Goal: Task Accomplishment & Management: Manage account settings

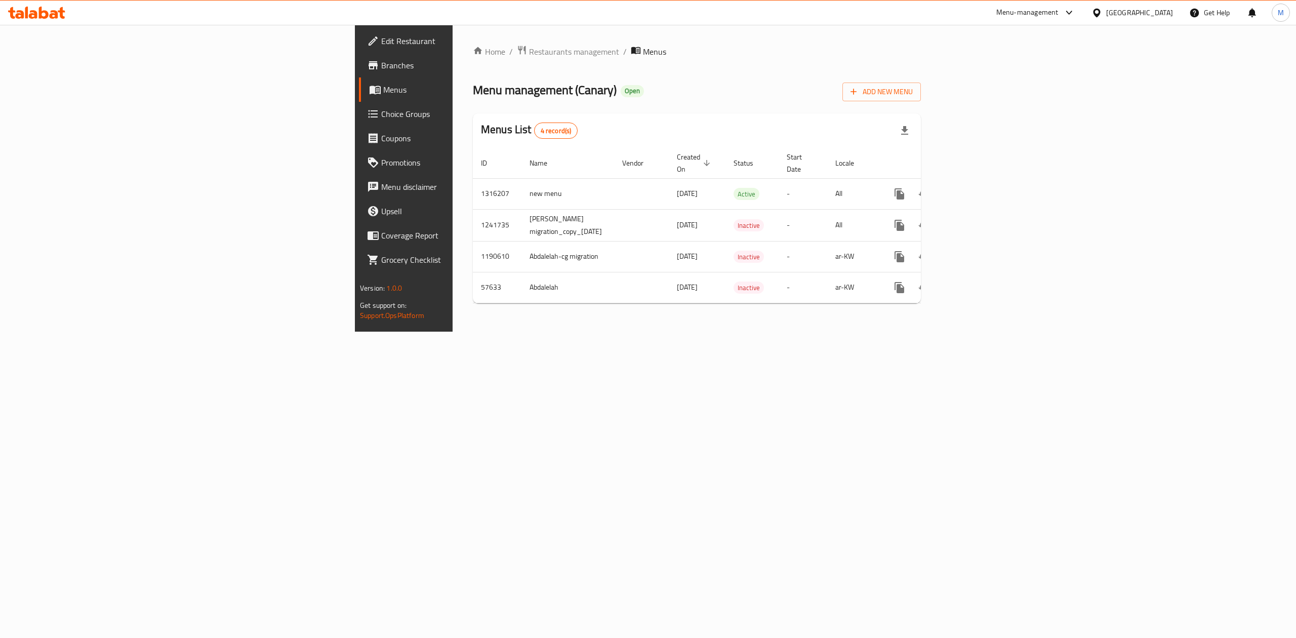
click at [1102, 13] on icon at bounding box center [1096, 13] width 11 height 11
click at [1071, 77] on div "[GEOGRAPHIC_DATA]" at bounding box center [1096, 80] width 152 height 23
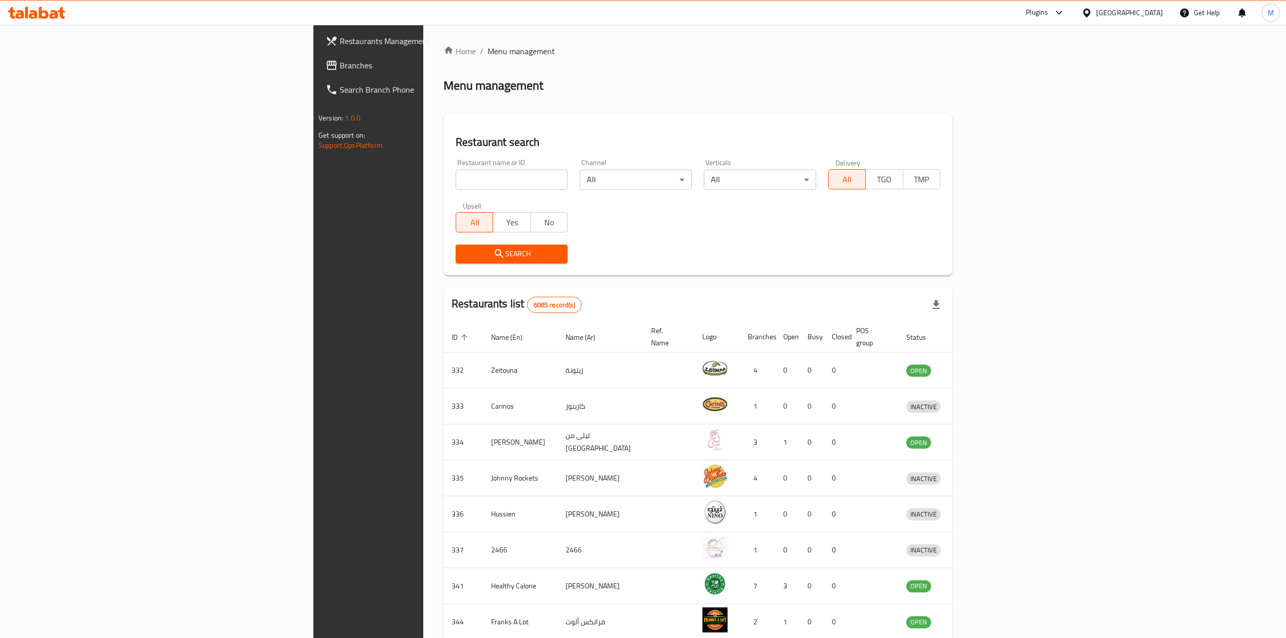
drag, startPoint x: 296, startPoint y: 185, endPoint x: 296, endPoint y: 219, distance: 33.9
click at [456, 185] on input "search" at bounding box center [512, 180] width 112 height 20
paste input "45609"
type input "45609"
click at [456, 262] on button "Search" at bounding box center [512, 253] width 112 height 19
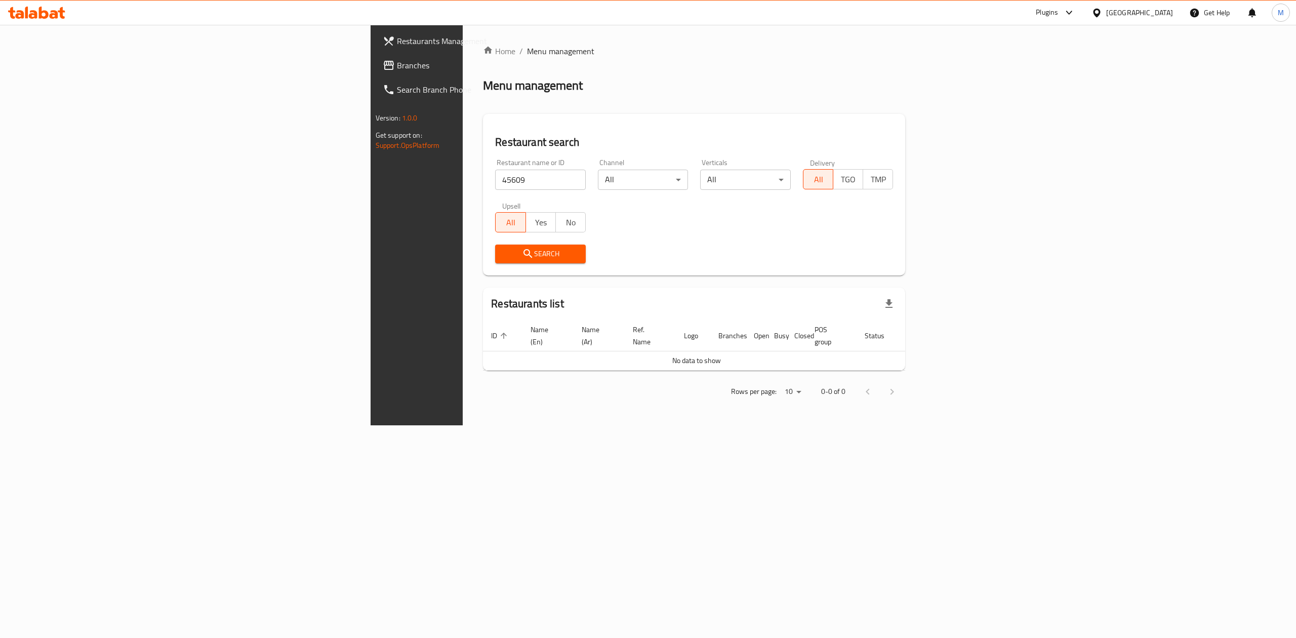
click at [375, 73] on link "Branches" at bounding box center [481, 65] width 213 height 24
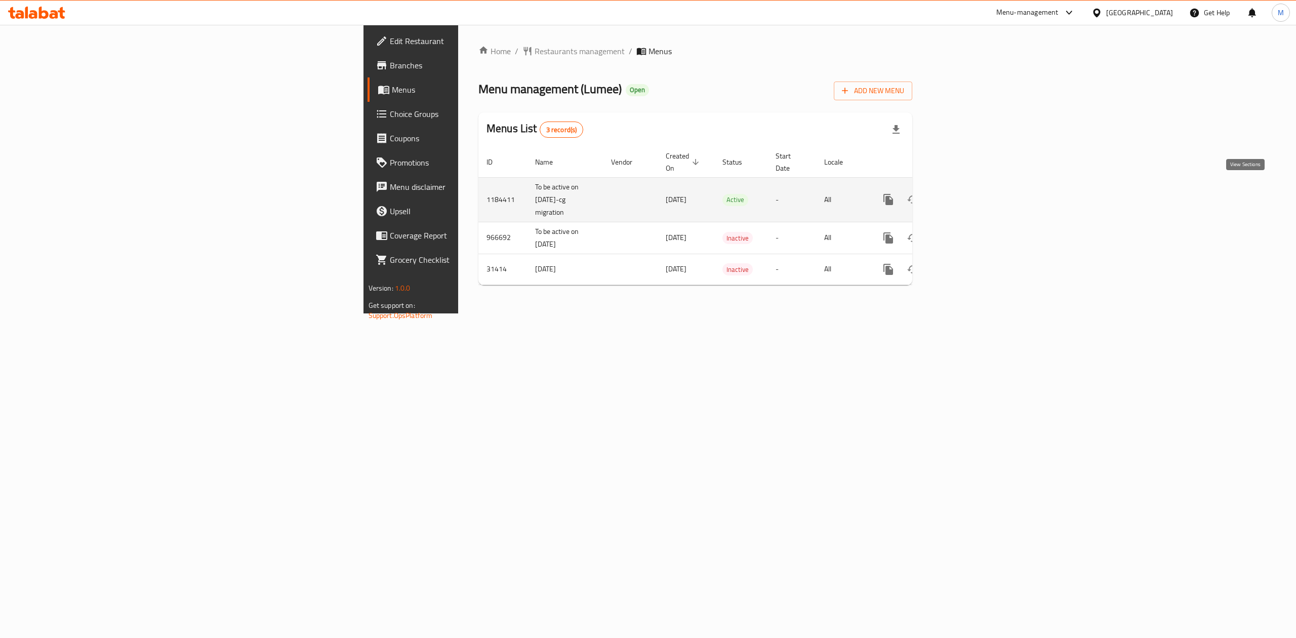
click at [973, 187] on link "enhanced table" at bounding box center [961, 199] width 24 height 24
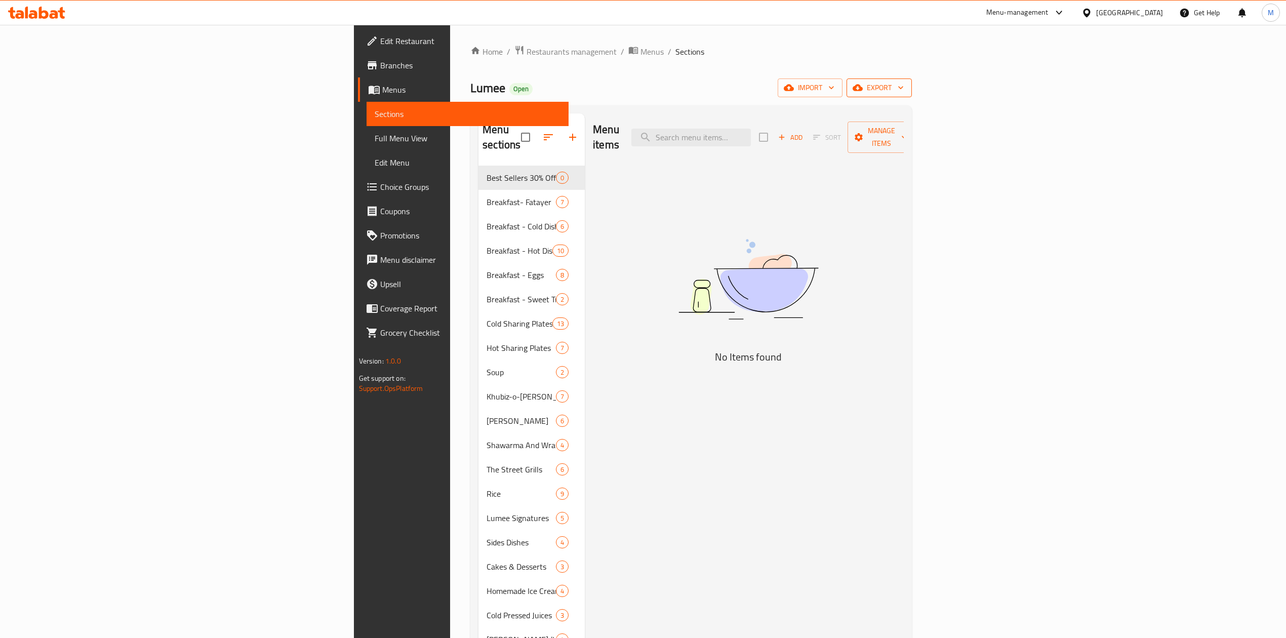
click at [904, 94] on span "export" at bounding box center [878, 87] width 49 height 13
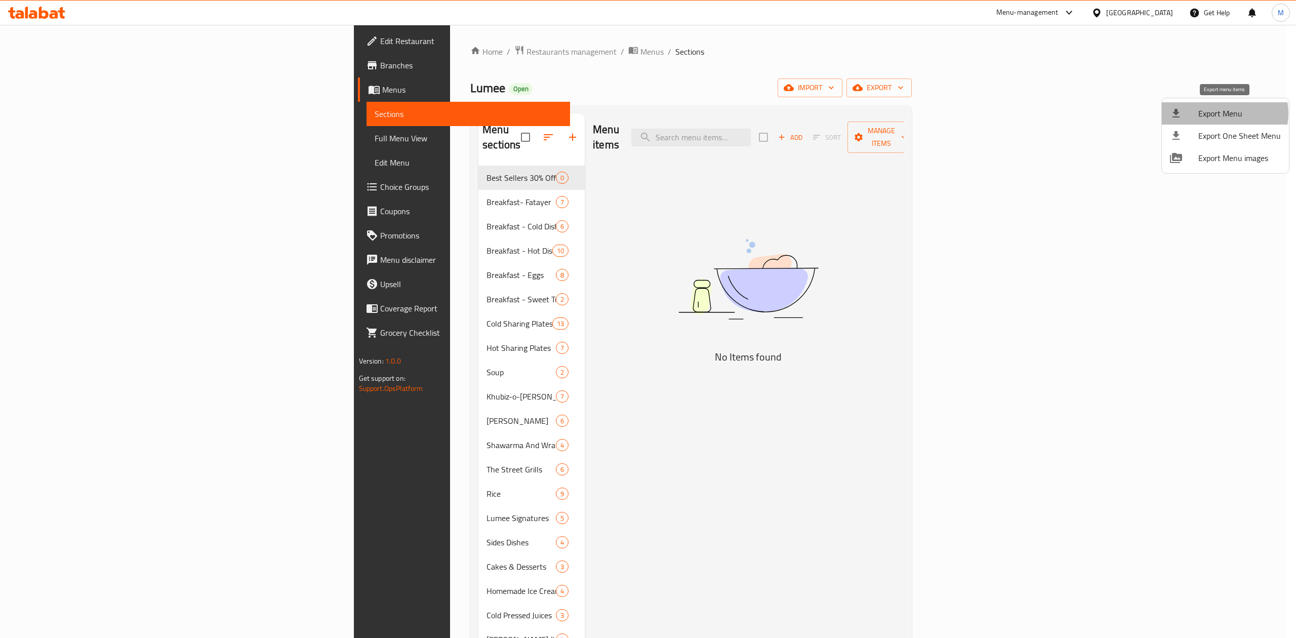
click at [1221, 113] on span "Export Menu" at bounding box center [1239, 113] width 83 height 12
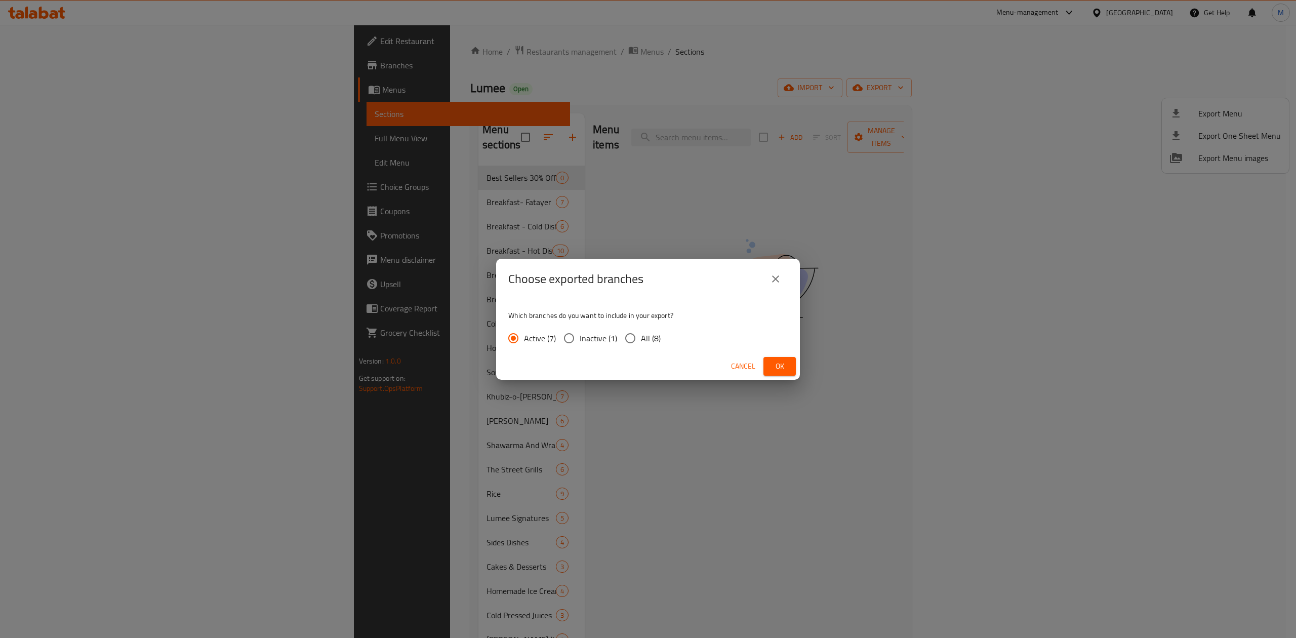
click at [633, 338] on input "All (8)" at bounding box center [630, 338] width 21 height 21
radio input "true"
click at [782, 365] on span "Ok" at bounding box center [779, 366] width 16 height 13
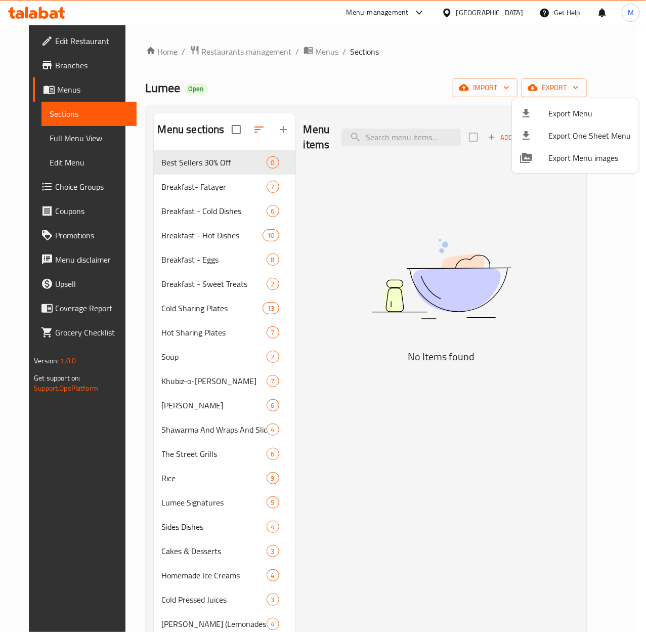
click at [352, 466] on div at bounding box center [323, 316] width 646 height 632
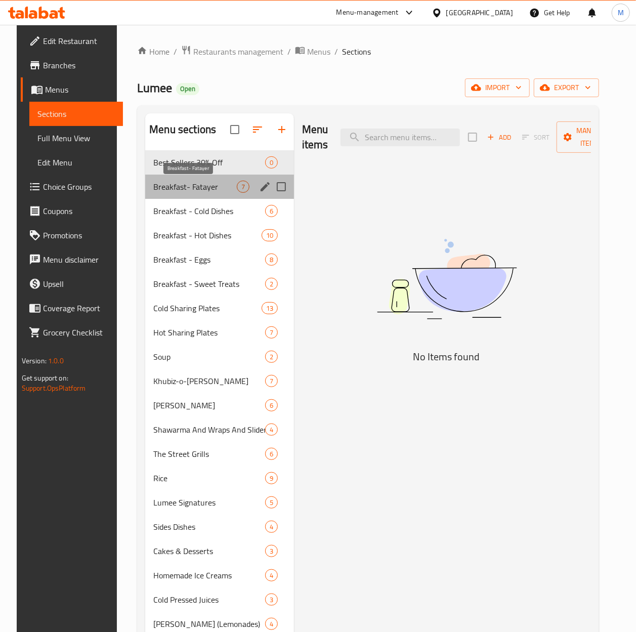
click at [176, 187] on span "Breakfast- Fatayer" at bounding box center [195, 187] width 84 height 12
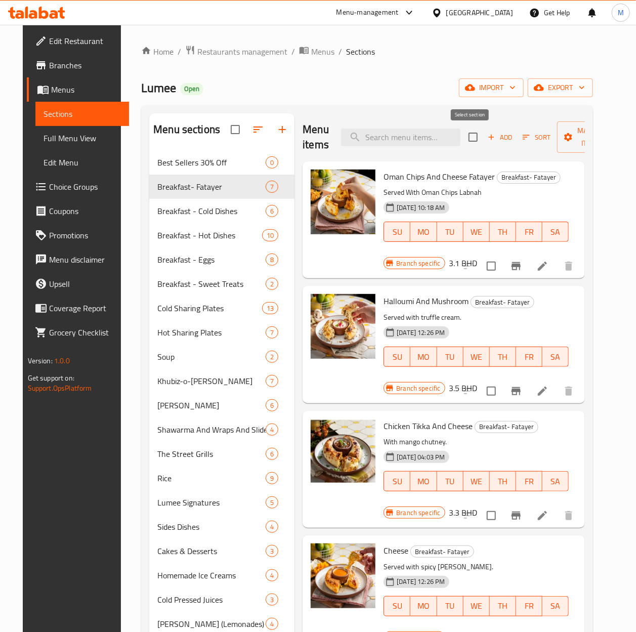
click at [476, 141] on input "checkbox" at bounding box center [473, 137] width 21 height 21
checkbox input "true"
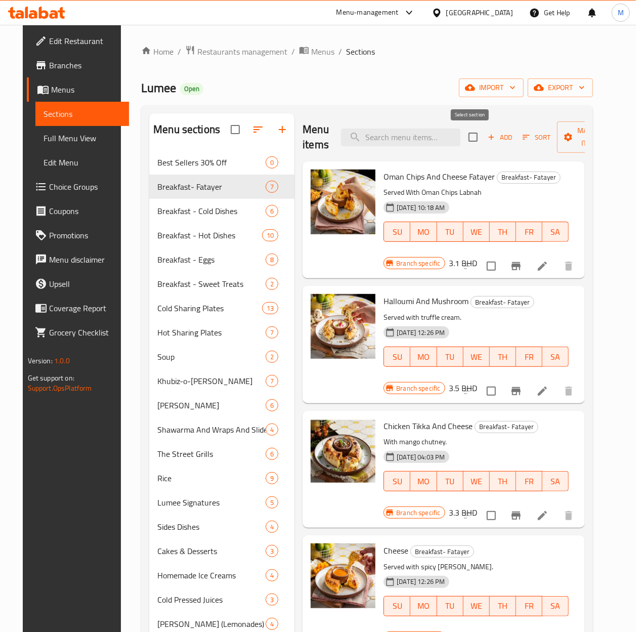
checkbox input "true"
click at [586, 142] on span "Manage items" at bounding box center [591, 137] width 52 height 25
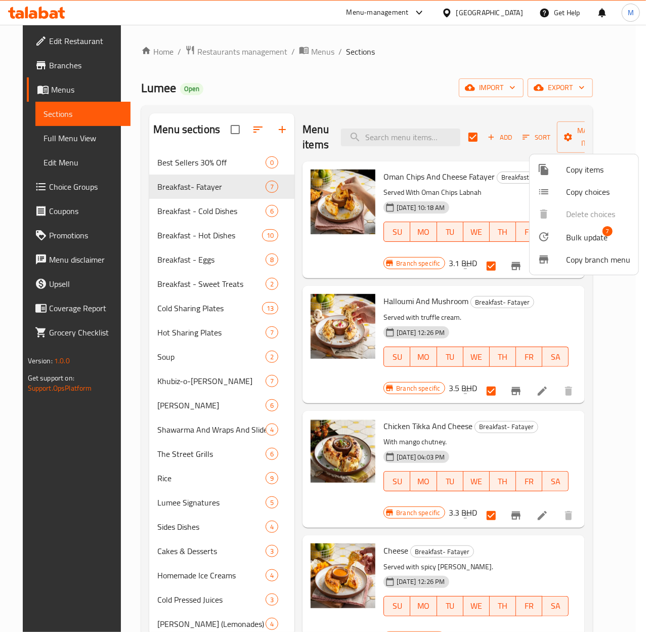
click at [586, 243] on span "Bulk update" at bounding box center [587, 237] width 42 height 12
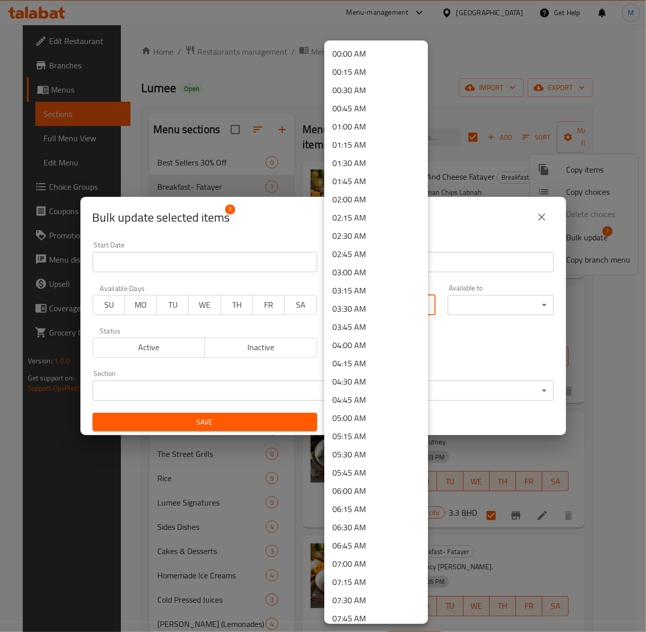
click at [396, 301] on body "​ Menu-management Bahrain Get Help M Edit Restaurant Branches Menus Sections Fu…" at bounding box center [323, 328] width 646 height 607
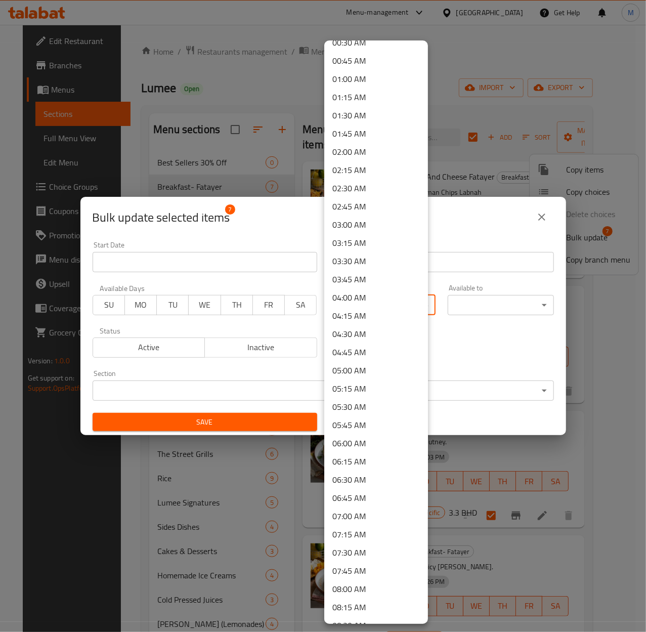
scroll to position [67, 0]
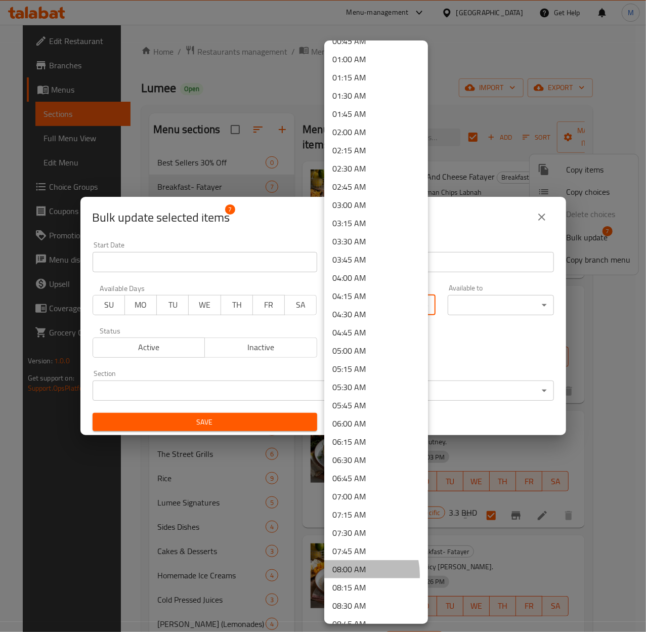
click at [345, 575] on li "08:00 AM" at bounding box center [376, 569] width 104 height 18
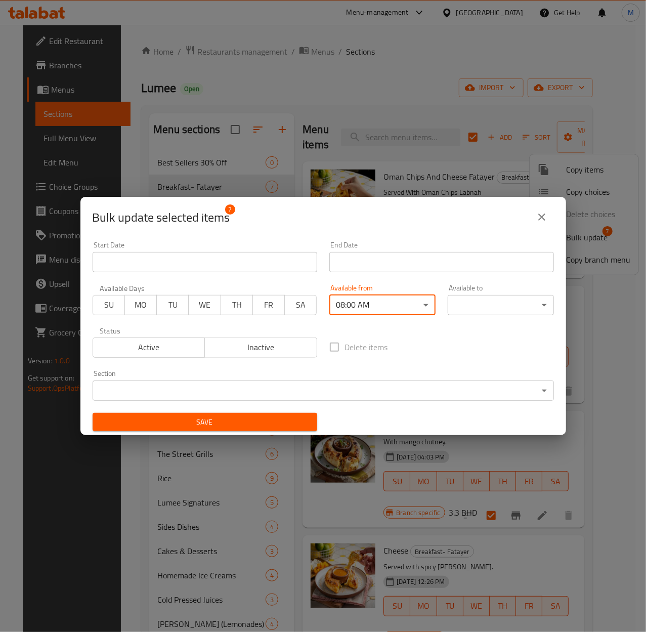
click at [509, 304] on body "​ Menu-management Bahrain Get Help M Edit Restaurant Branches Menus Sections Fu…" at bounding box center [323, 328] width 646 height 607
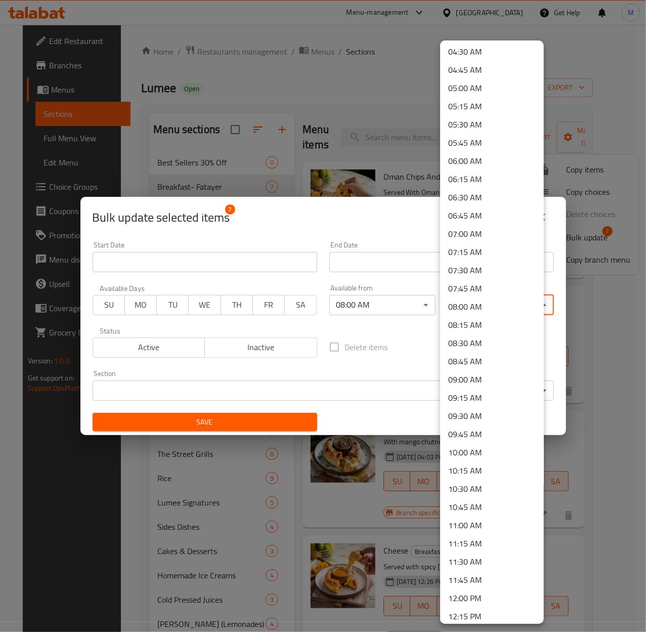
scroll to position [337, 0]
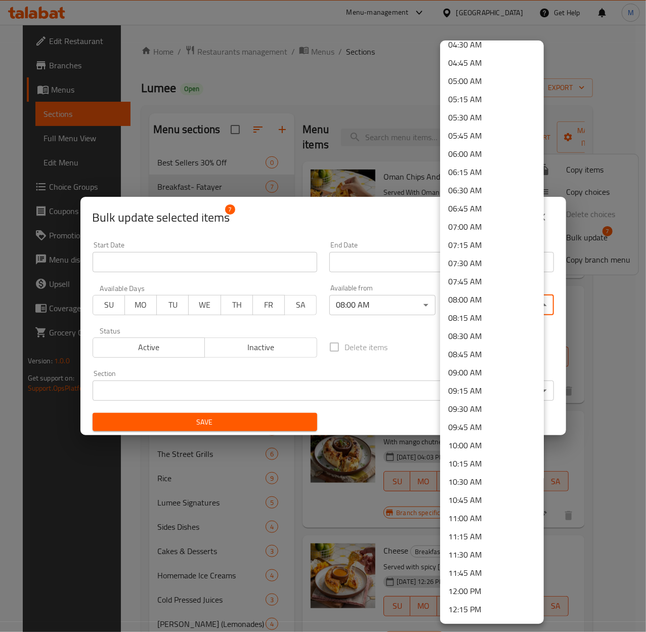
click at [468, 578] on li "11:45 AM" at bounding box center [492, 573] width 104 height 18
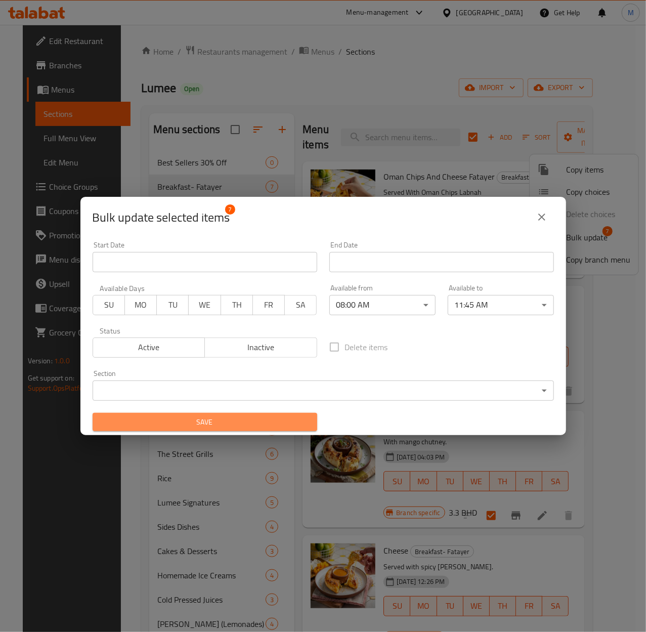
click at [208, 428] on button "Save" at bounding box center [205, 422] width 225 height 19
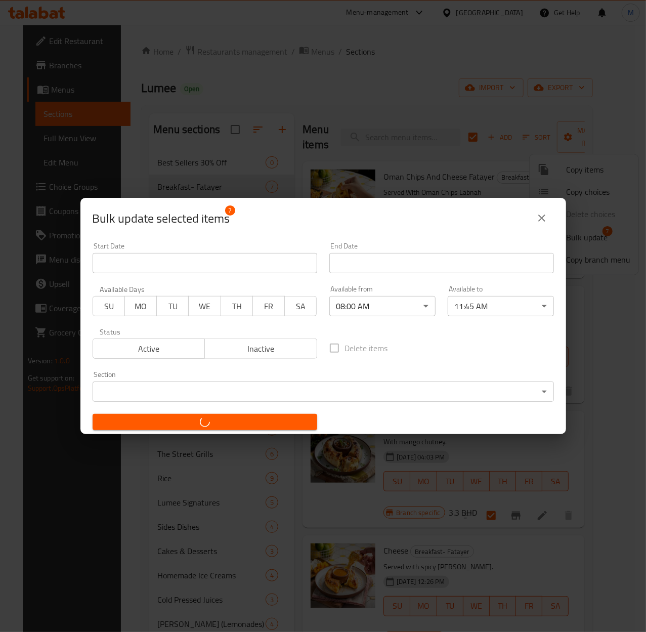
checkbox input "false"
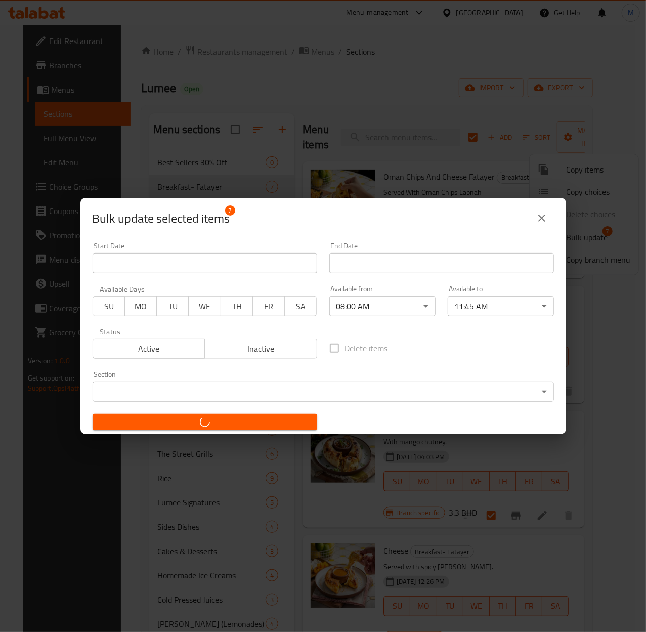
checkbox input "false"
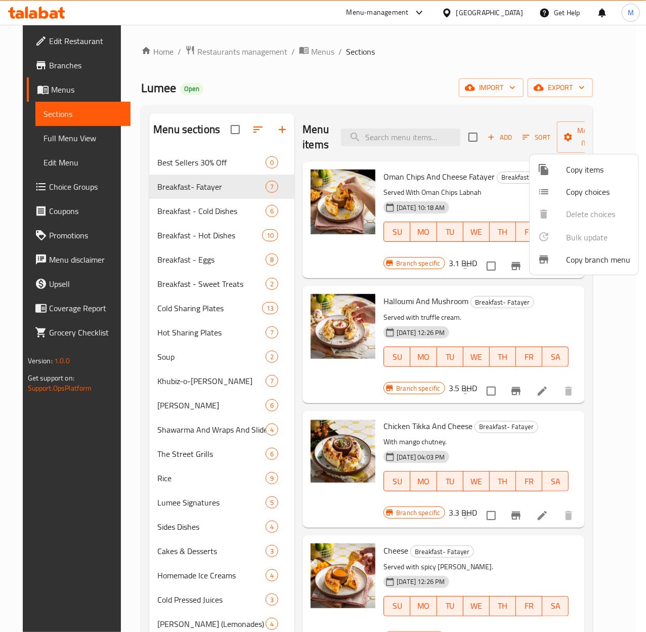
click at [543, 460] on div at bounding box center [323, 316] width 646 height 632
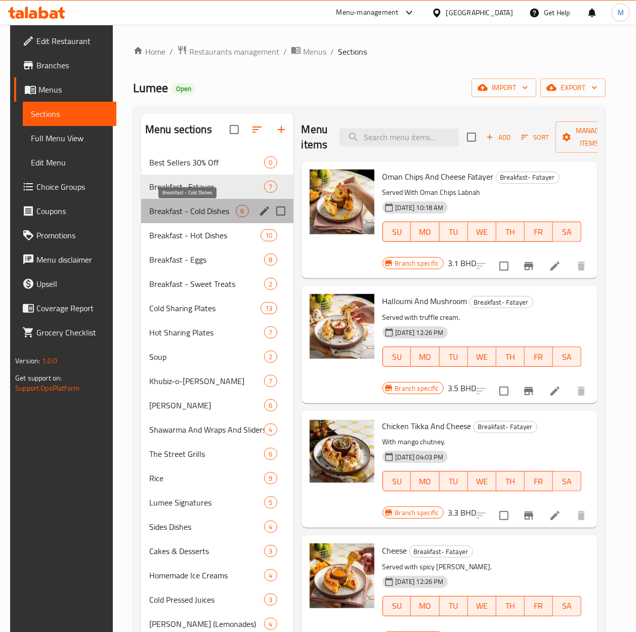
click at [199, 213] on span "Breakfast - Cold Dishes" at bounding box center [192, 211] width 87 height 12
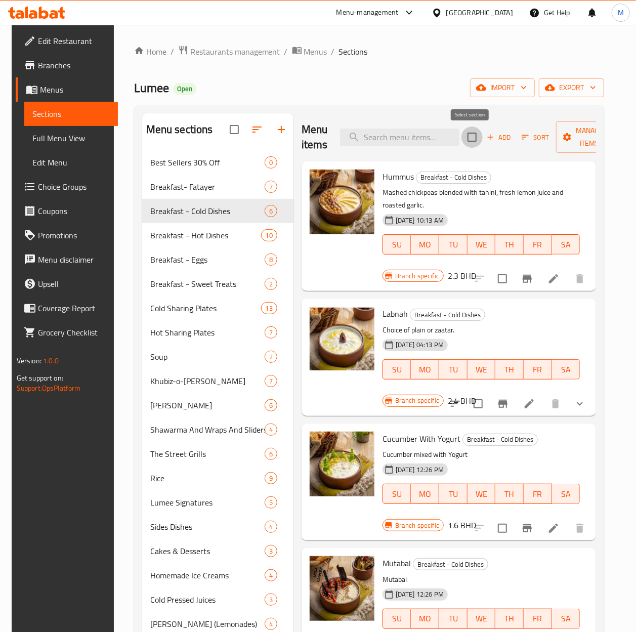
click at [473, 138] on input "checkbox" at bounding box center [472, 137] width 21 height 21
checkbox input "true"
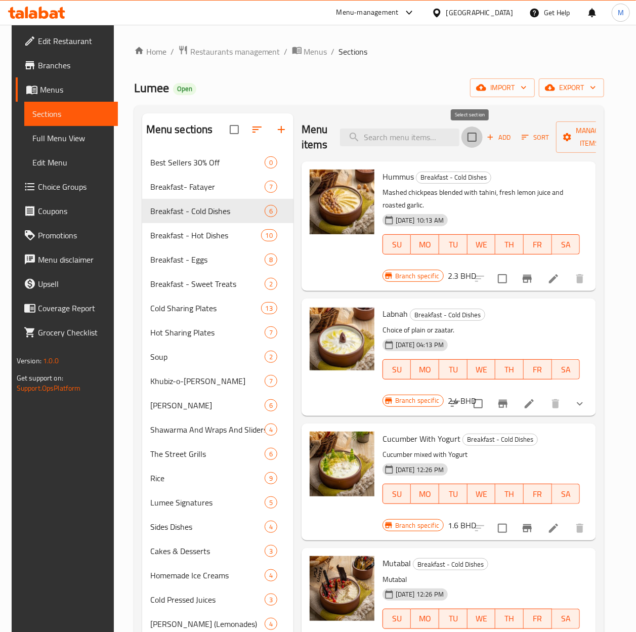
checkbox input "true"
click at [585, 143] on span "Manage items" at bounding box center [590, 137] width 52 height 25
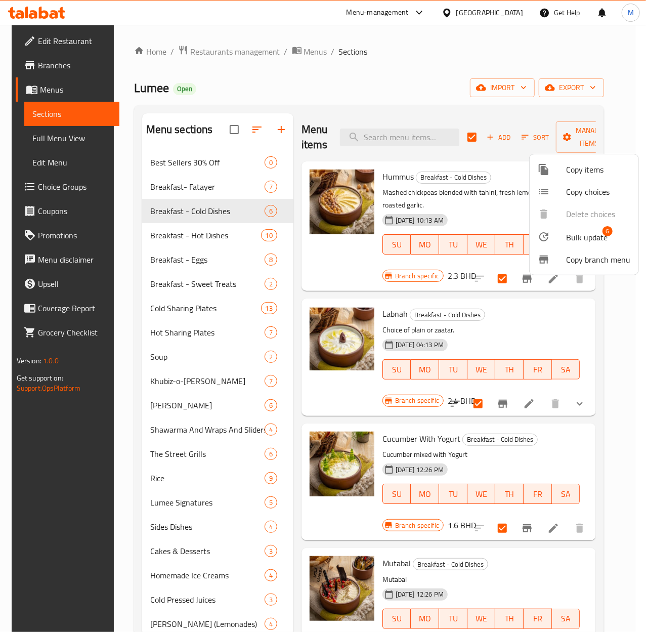
click at [580, 235] on span "Bulk update" at bounding box center [587, 237] width 42 height 12
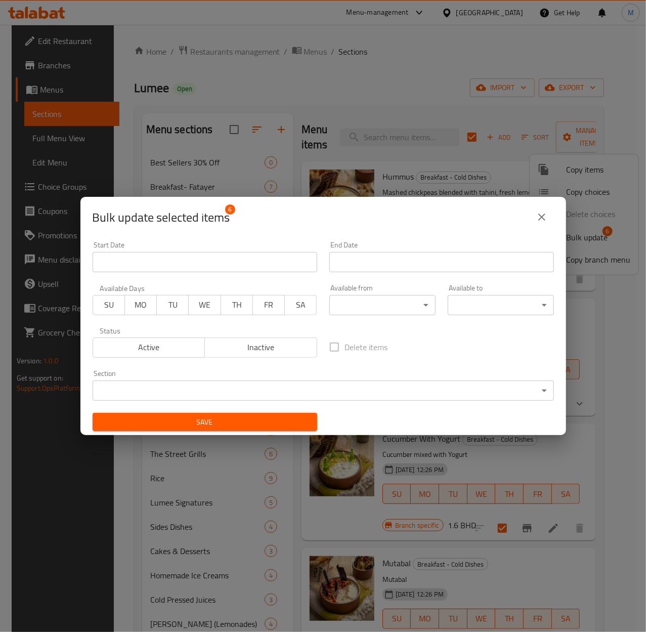
click at [395, 306] on body "​ Menu-management Bahrain Get Help M Edit Restaurant Branches Menus Sections Fu…" at bounding box center [323, 328] width 646 height 607
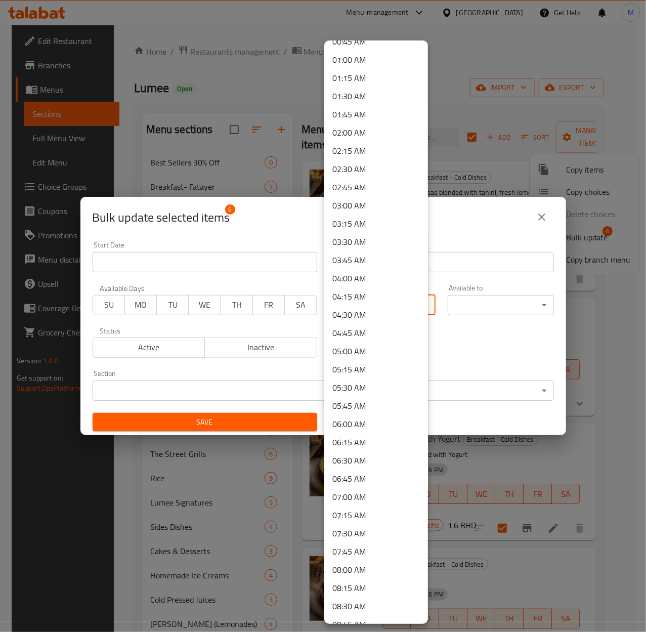
scroll to position [67, 0]
click at [361, 573] on li "08:00 AM" at bounding box center [376, 569] width 104 height 18
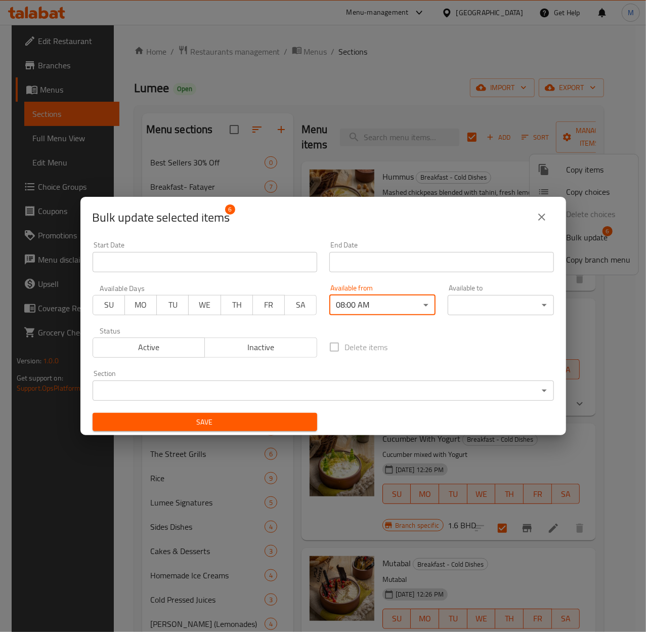
click at [474, 314] on body "​ Menu-management Bahrain Get Help M Edit Restaurant Branches Menus Sections Fu…" at bounding box center [323, 328] width 646 height 607
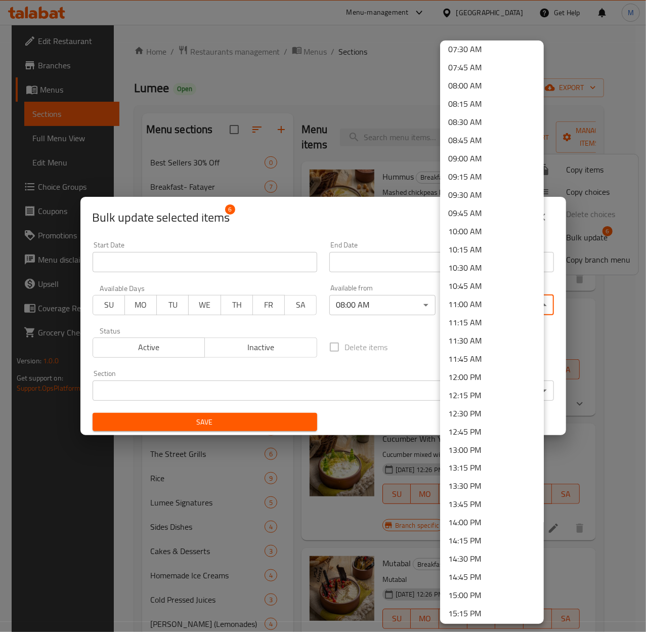
scroll to position [540, 0]
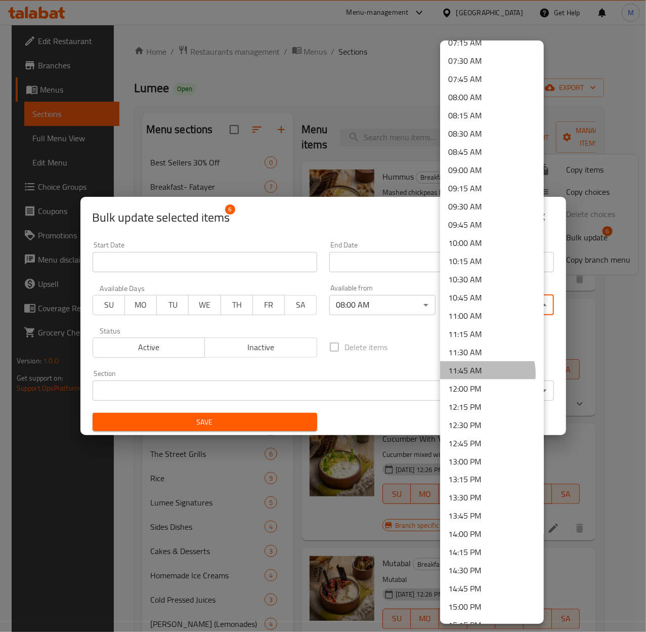
click at [480, 374] on li "11:45 AM" at bounding box center [492, 370] width 104 height 18
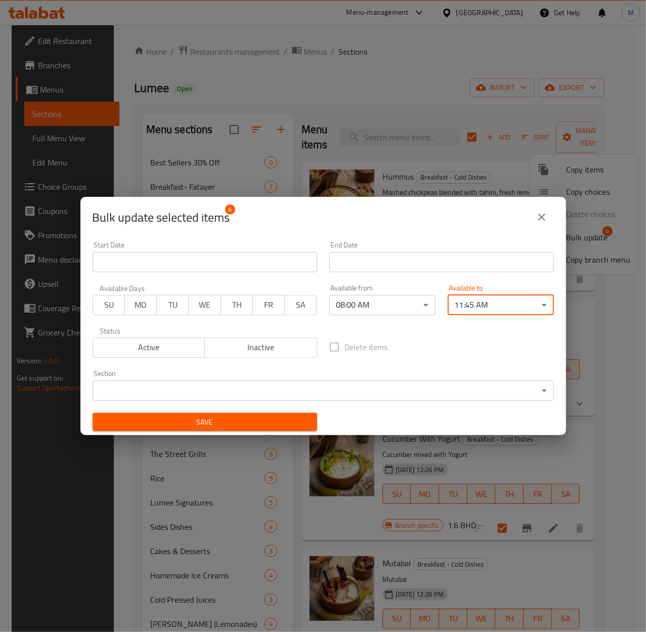
click at [220, 420] on span "Save" at bounding box center [205, 422] width 209 height 13
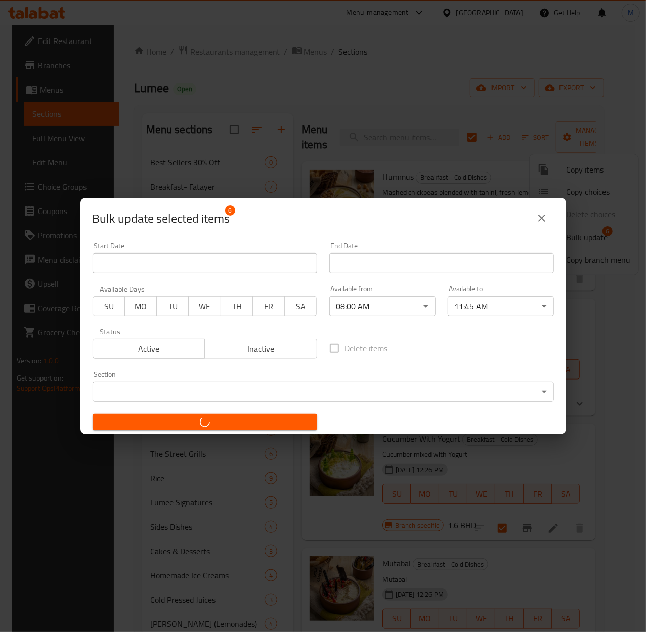
checkbox input "false"
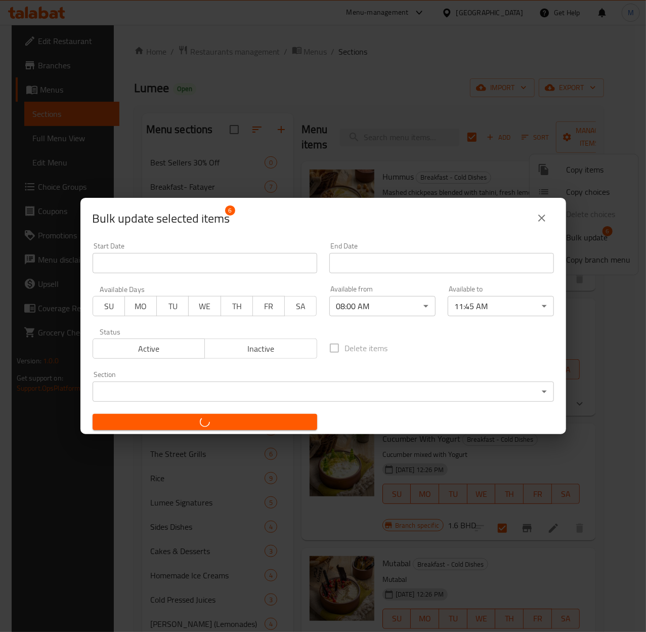
checkbox input "false"
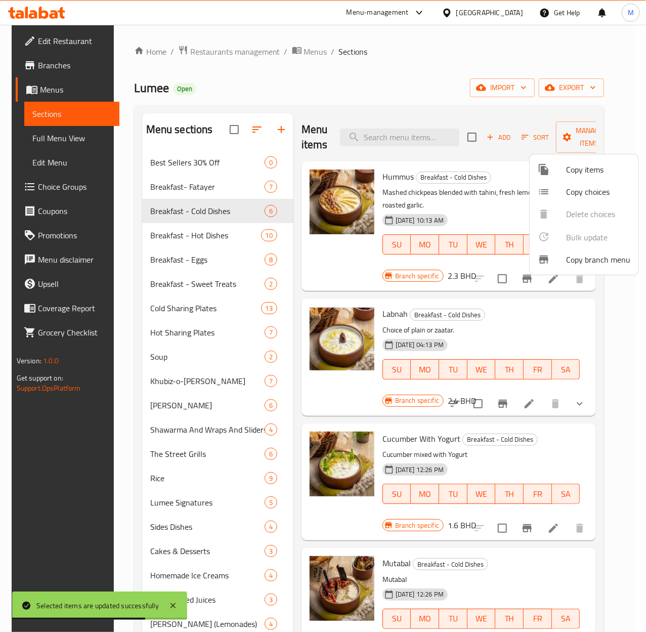
click at [191, 236] on div at bounding box center [323, 316] width 646 height 632
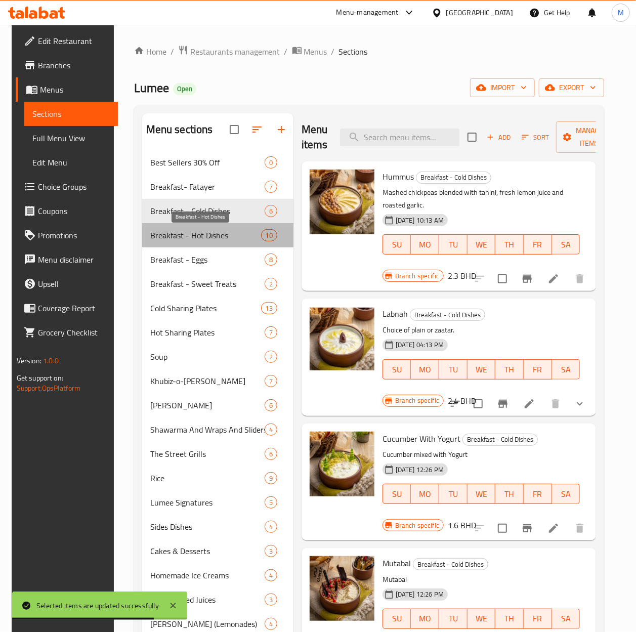
click at [191, 236] on span "Breakfast - Hot Dishes" at bounding box center [205, 235] width 111 height 12
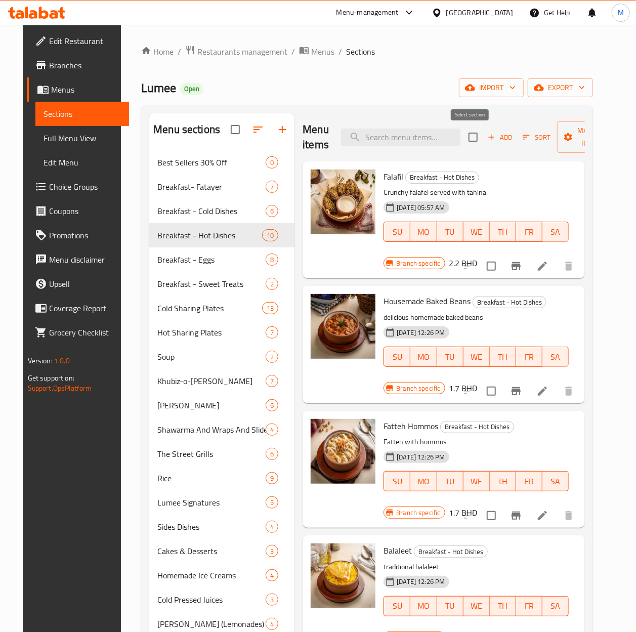
drag, startPoint x: 472, startPoint y: 136, endPoint x: 479, endPoint y: 136, distance: 6.6
click at [472, 136] on input "checkbox" at bounding box center [473, 137] width 21 height 21
checkbox input "true"
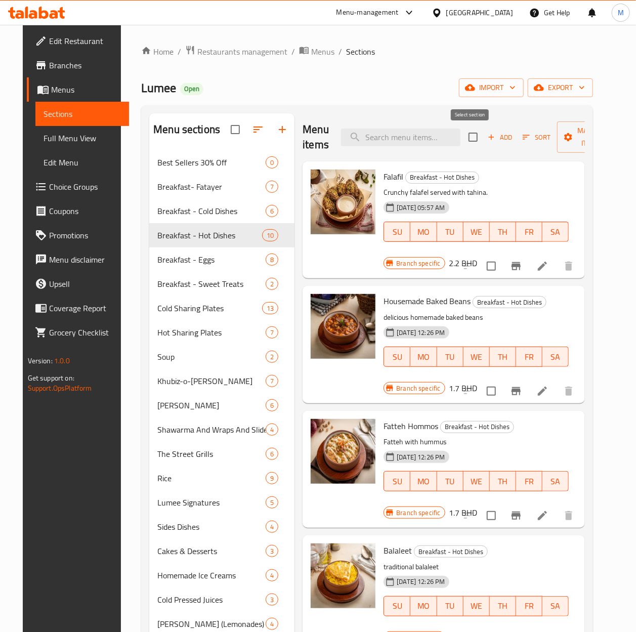
checkbox input "true"
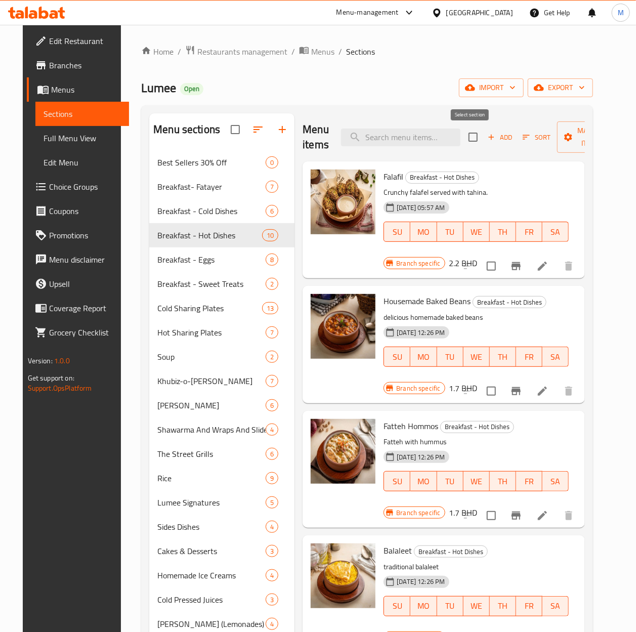
checkbox input "true"
click at [586, 138] on span "Manage items" at bounding box center [591, 137] width 52 height 25
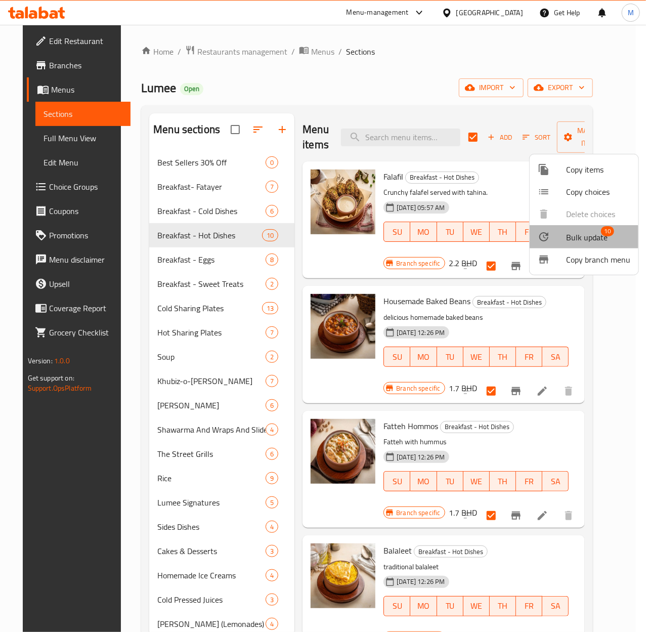
click at [581, 237] on span "Bulk update" at bounding box center [587, 237] width 42 height 12
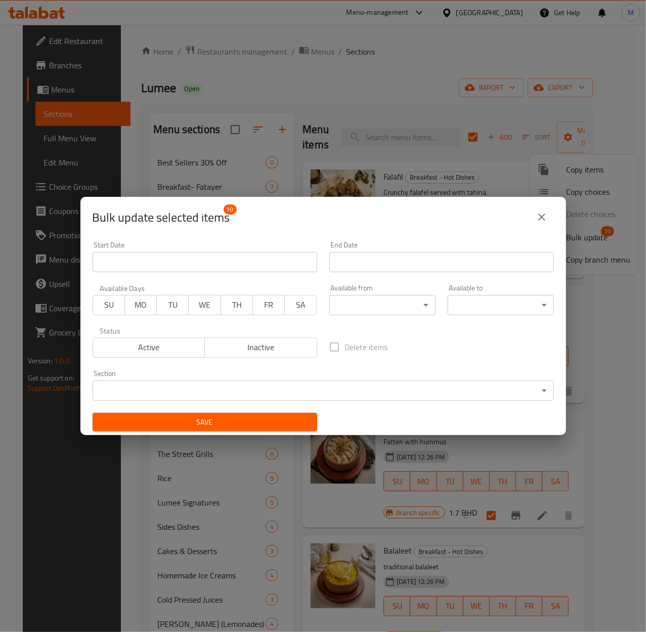
click at [359, 302] on body "​ Menu-management Bahrain Get Help M Edit Restaurant Branches Menus Sections Fu…" at bounding box center [323, 328] width 646 height 607
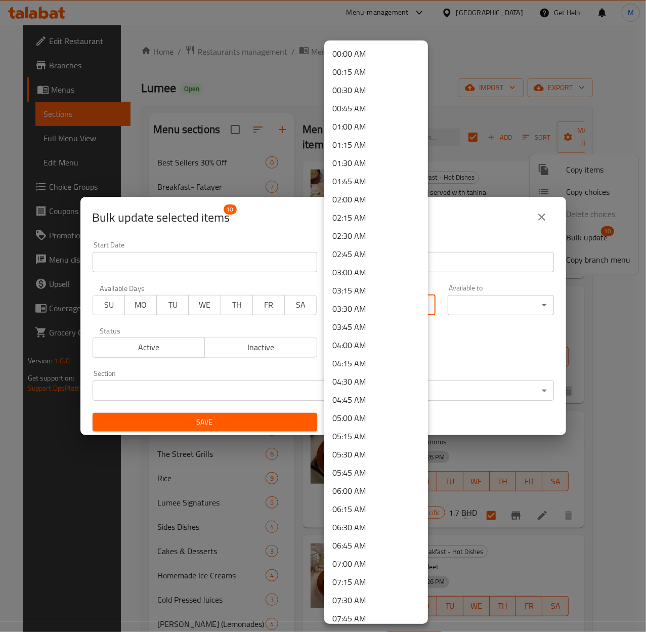
scroll to position [67, 0]
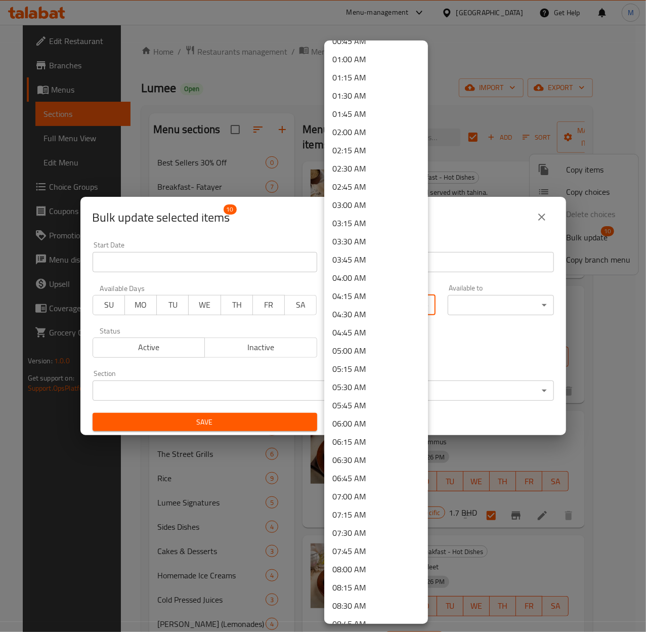
click at [357, 571] on li "08:00 AM" at bounding box center [376, 569] width 104 height 18
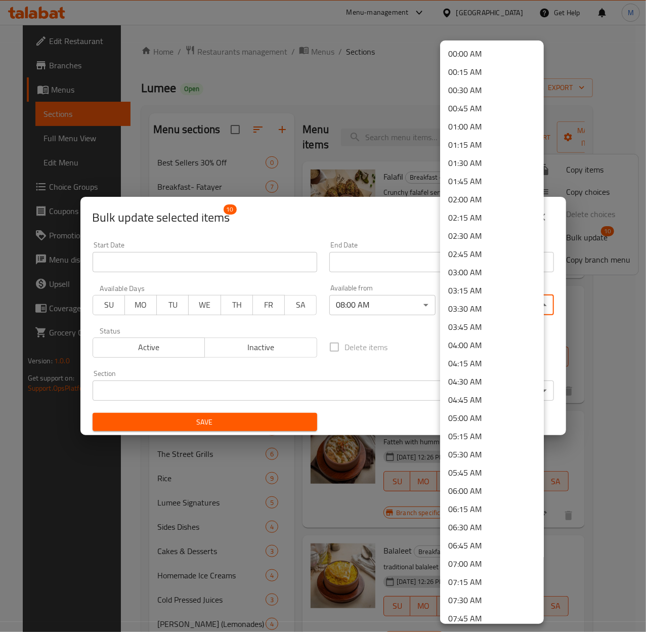
click at [478, 304] on body "​ Menu-management Bahrain Get Help M Edit Restaurant Branches Menus Sections Fu…" at bounding box center [323, 328] width 646 height 607
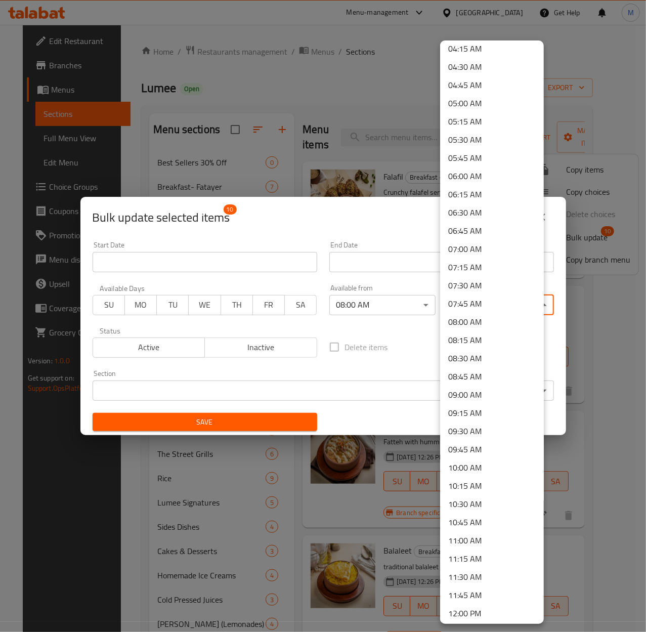
scroll to position [337, 0]
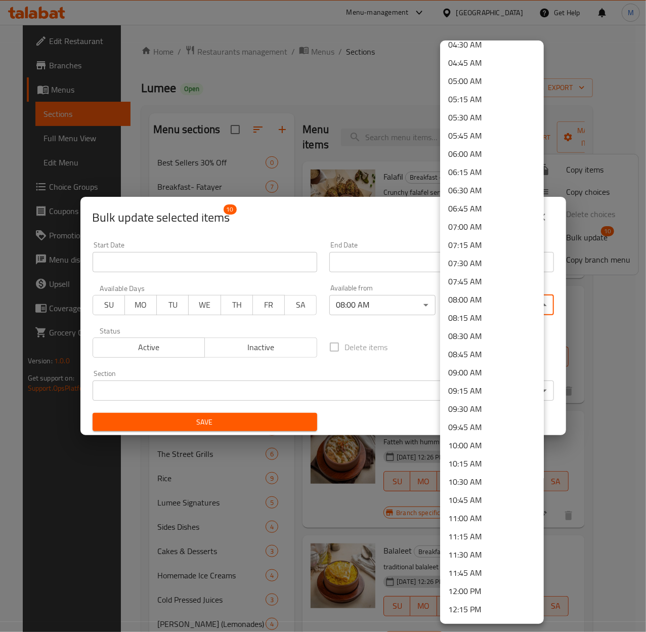
click at [473, 576] on li "11:45 AM" at bounding box center [492, 573] width 104 height 18
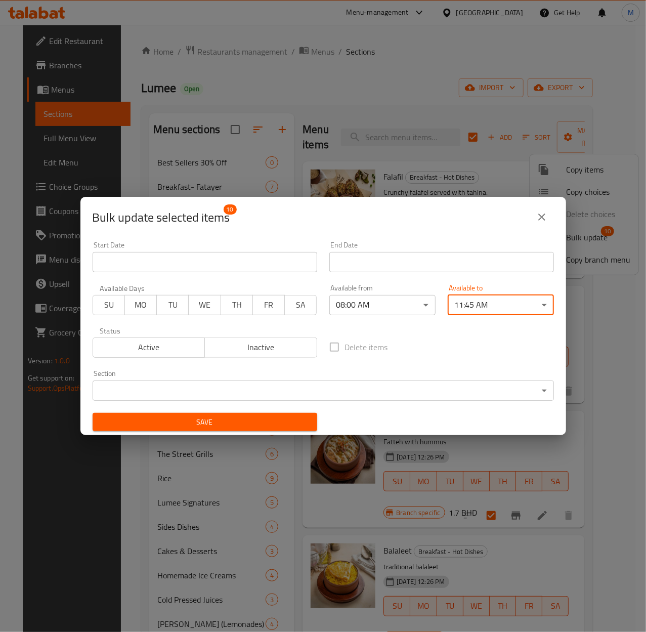
click at [251, 418] on span "Save" at bounding box center [205, 422] width 209 height 13
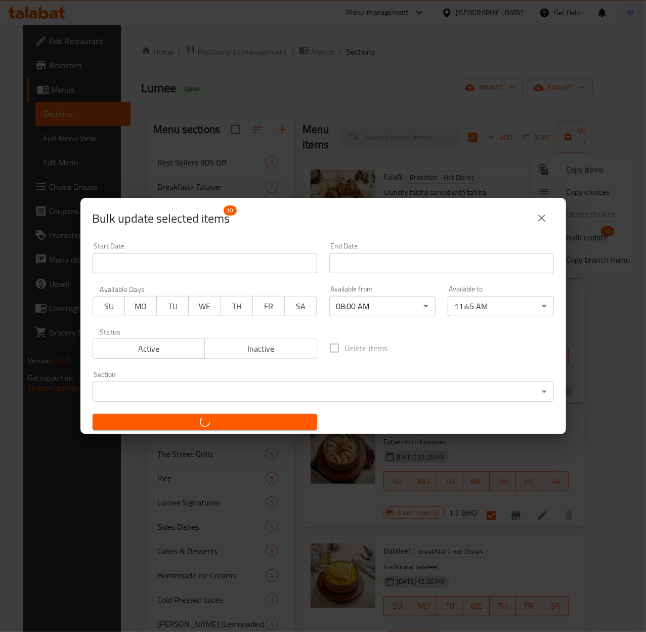
checkbox input "false"
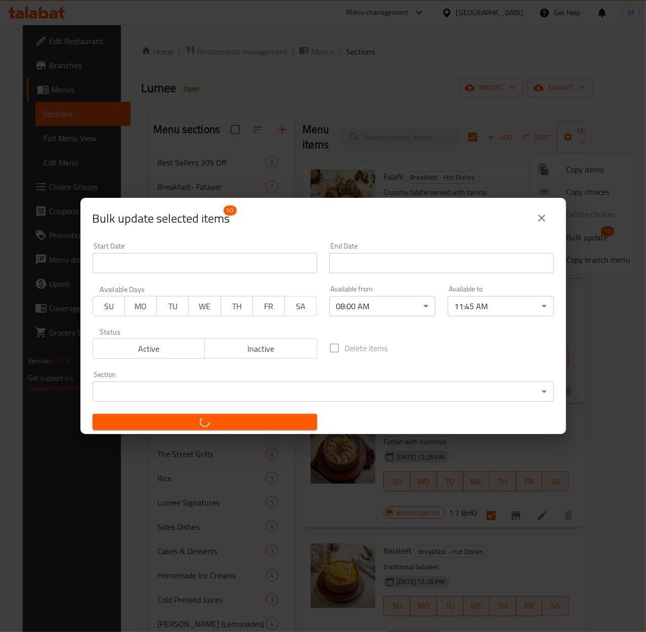
checkbox input "false"
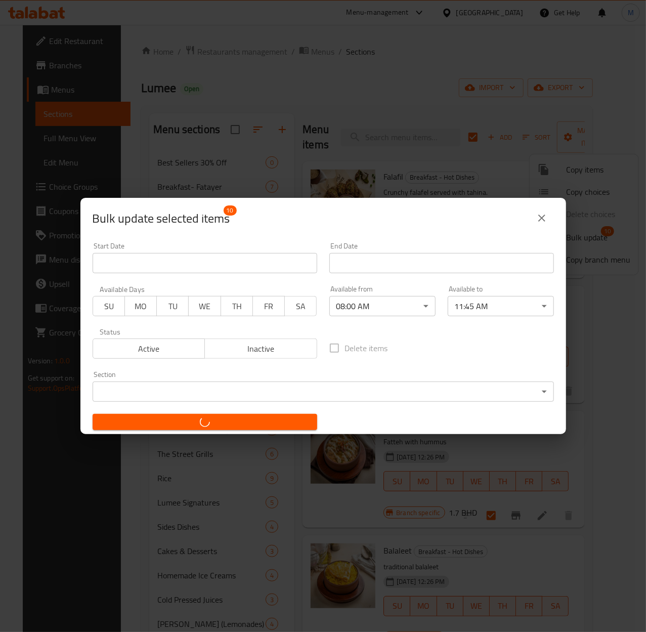
checkbox input "false"
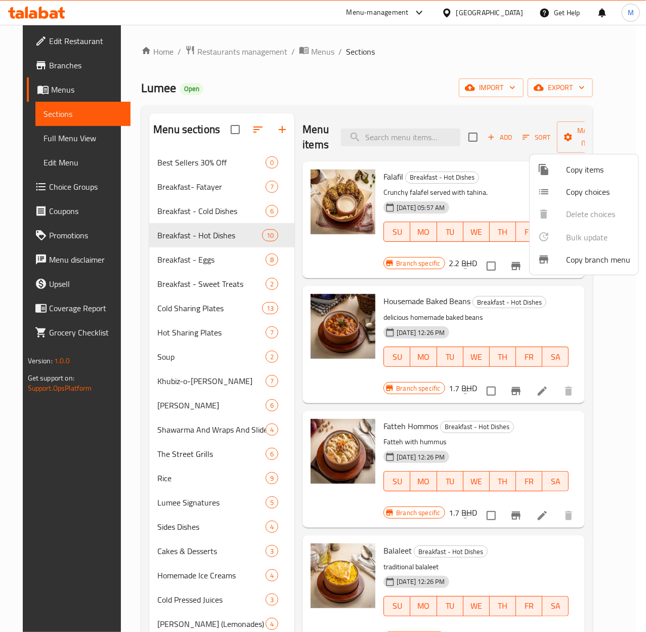
click at [179, 267] on div at bounding box center [323, 316] width 646 height 632
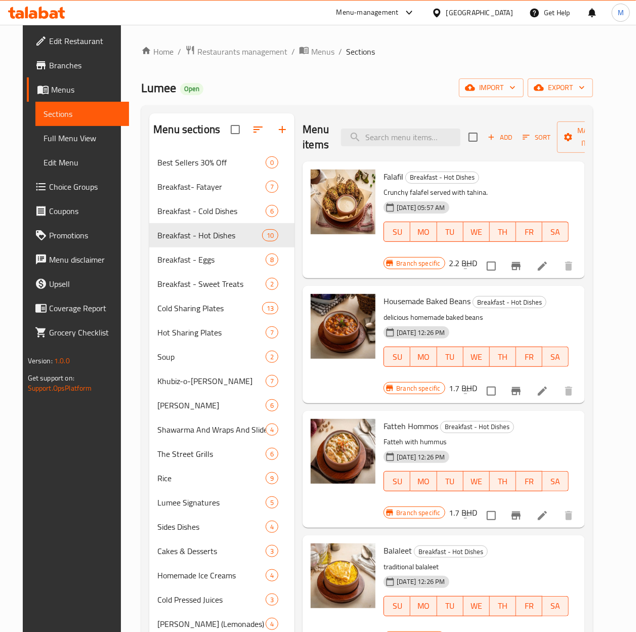
click at [178, 253] on div "Breakfast - Eggs 8" at bounding box center [221, 260] width 145 height 24
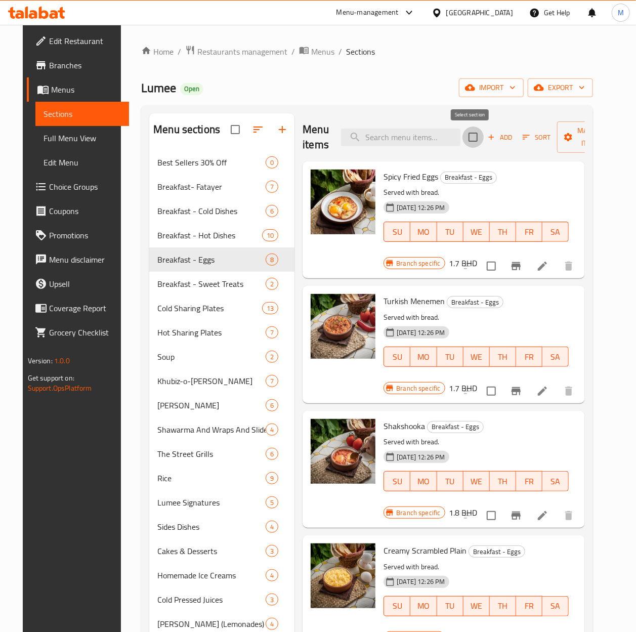
click at [468, 138] on input "checkbox" at bounding box center [473, 137] width 21 height 21
checkbox input "true"
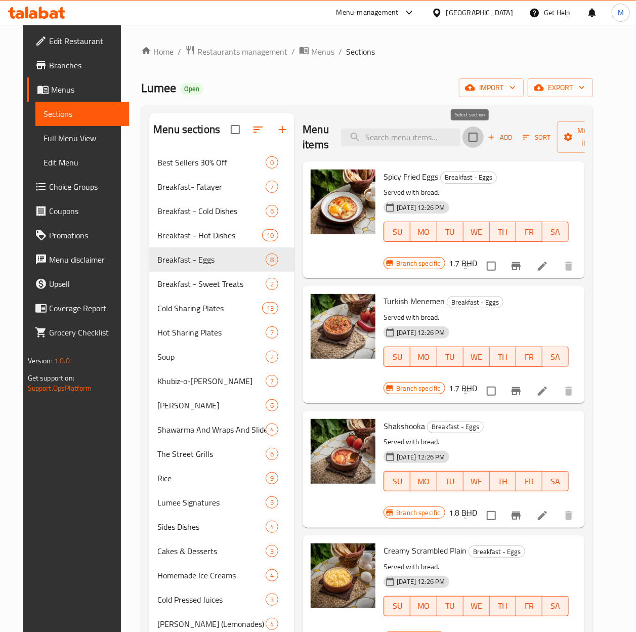
checkbox input "true"
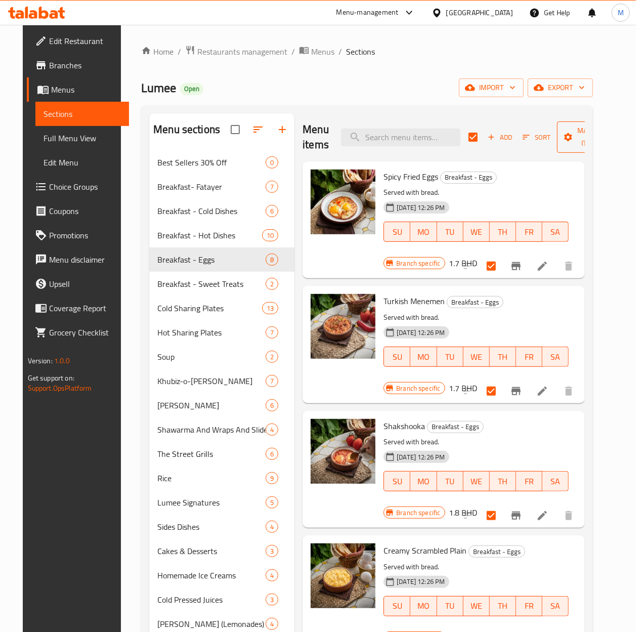
click at [585, 143] on span "Manage items" at bounding box center [591, 137] width 52 height 25
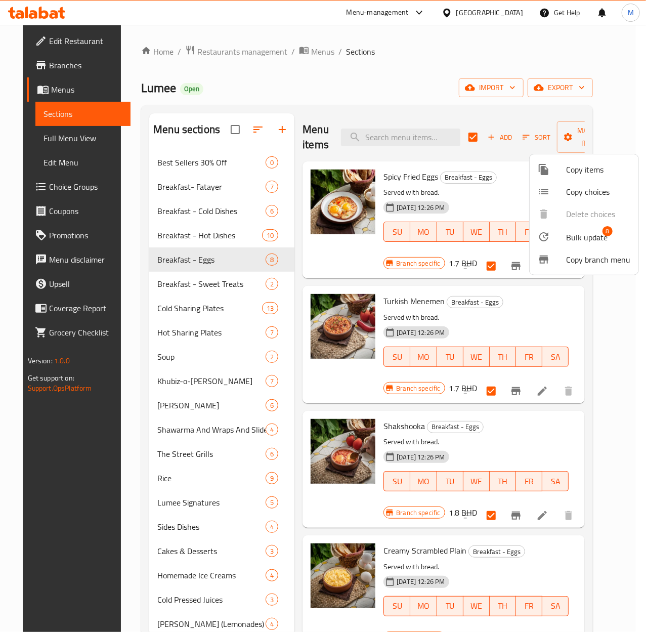
click at [592, 235] on span "Bulk update" at bounding box center [587, 237] width 42 height 12
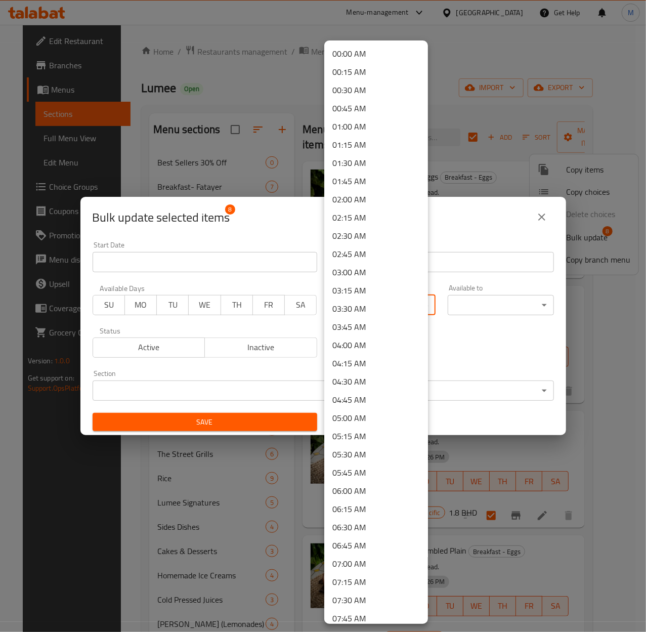
click at [381, 305] on body "​ Menu-management Bahrain Get Help M Edit Restaurant Branches Menus Sections Fu…" at bounding box center [323, 328] width 646 height 607
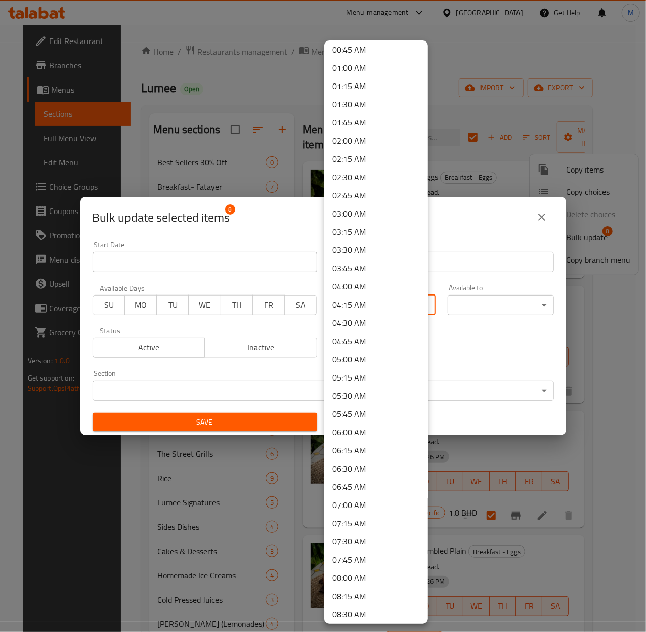
scroll to position [135, 0]
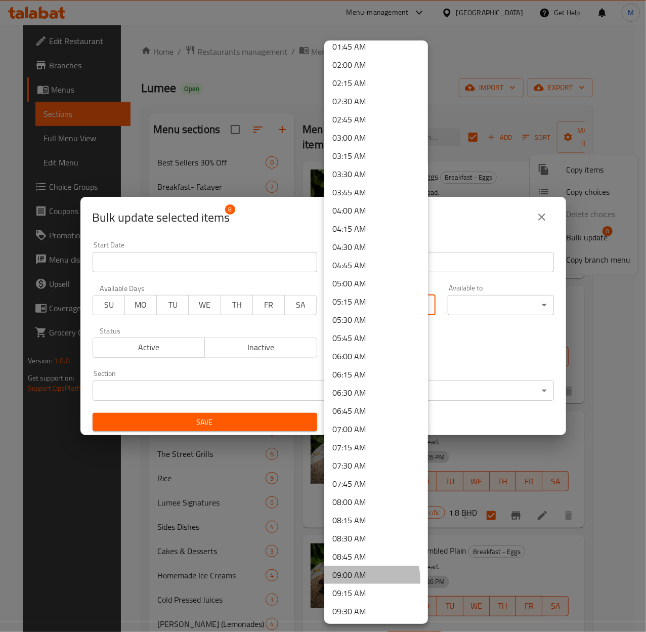
click at [357, 580] on li "09:00 AM" at bounding box center [376, 575] width 104 height 18
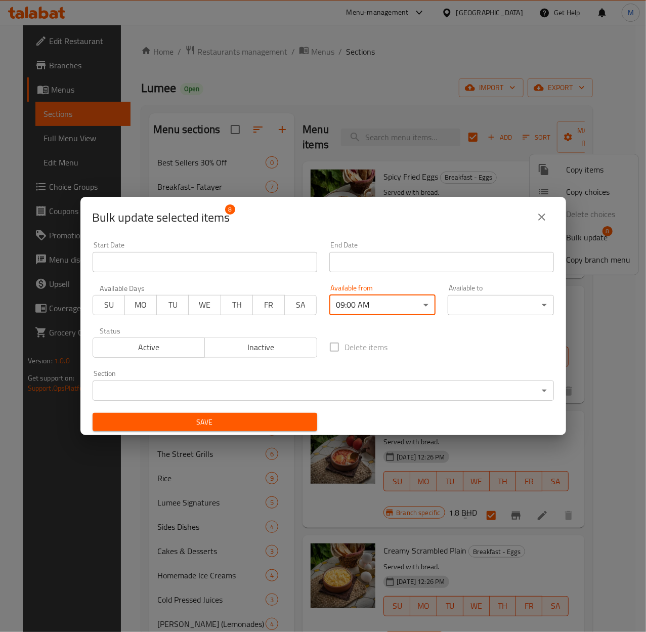
click at [497, 303] on body "​ Menu-management Bahrain Get Help M Edit Restaurant Branches Menus Sections Fu…" at bounding box center [323, 328] width 646 height 607
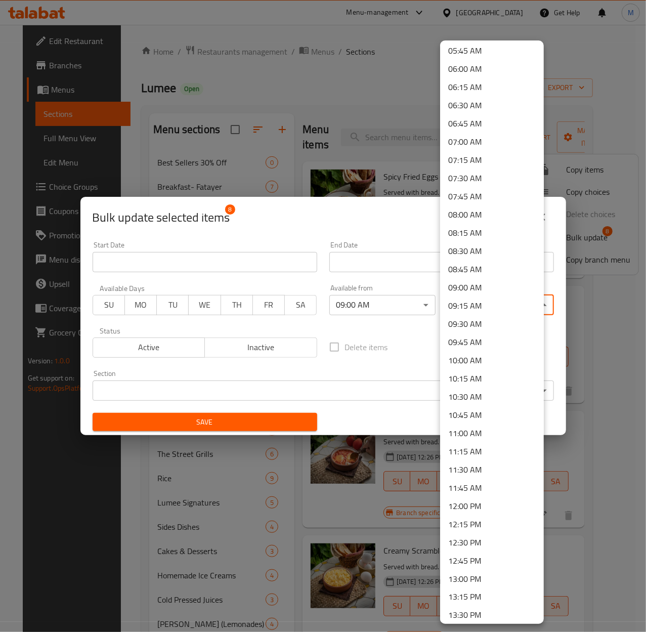
scroll to position [405, 0]
click at [476, 510] on li "11:45 AM" at bounding box center [492, 505] width 104 height 18
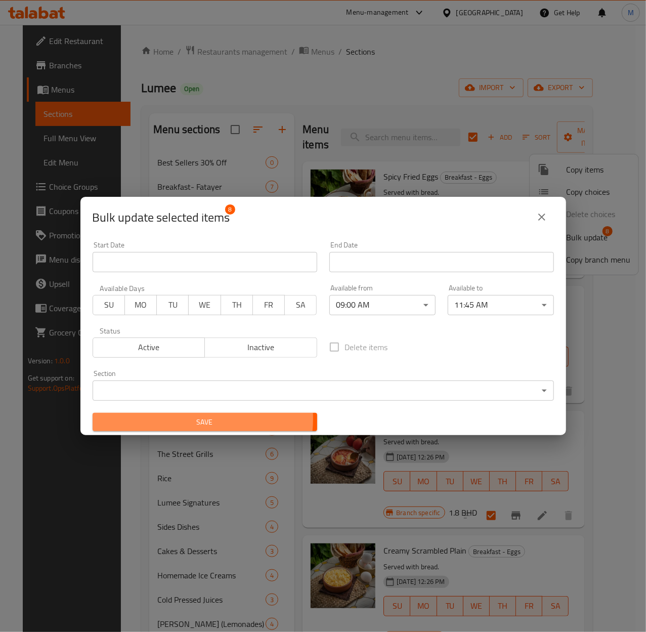
click at [187, 419] on span "Save" at bounding box center [205, 422] width 209 height 13
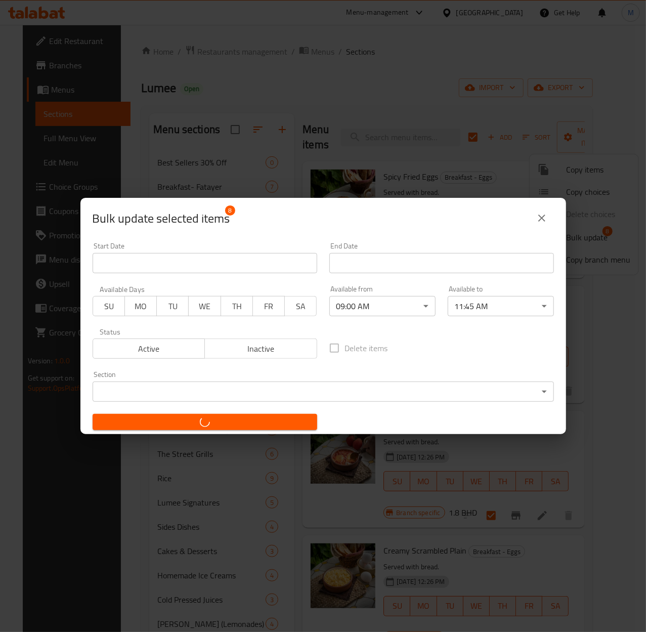
checkbox input "false"
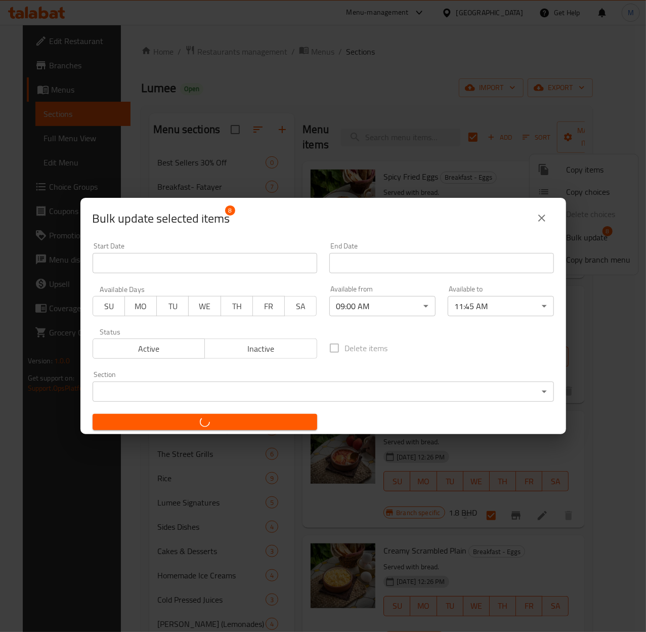
checkbox input "false"
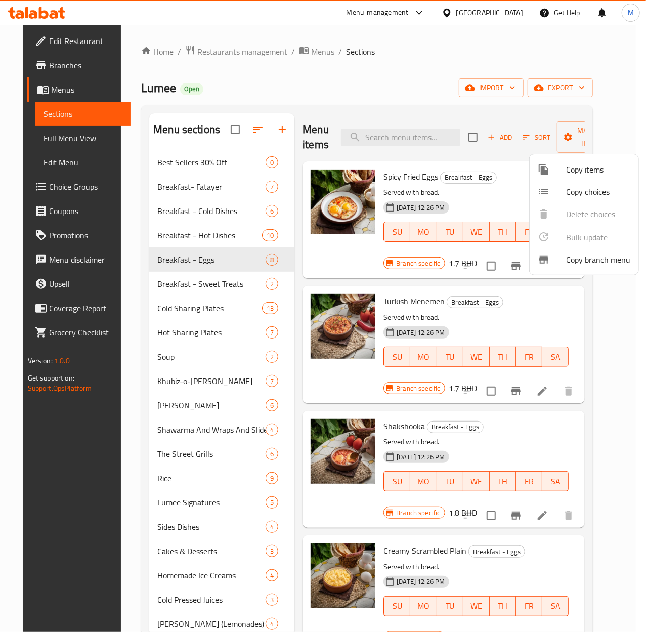
click at [187, 290] on div at bounding box center [323, 316] width 646 height 632
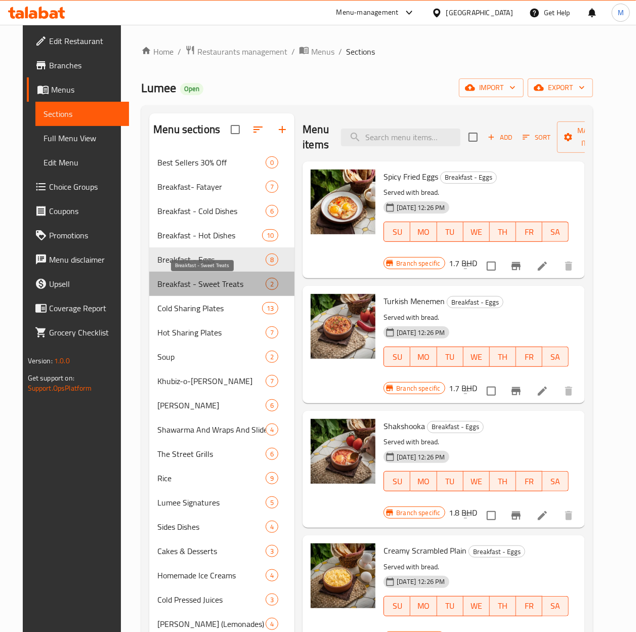
click at [187, 290] on span "Breakfast - Sweet Treats" at bounding box center [211, 284] width 108 height 12
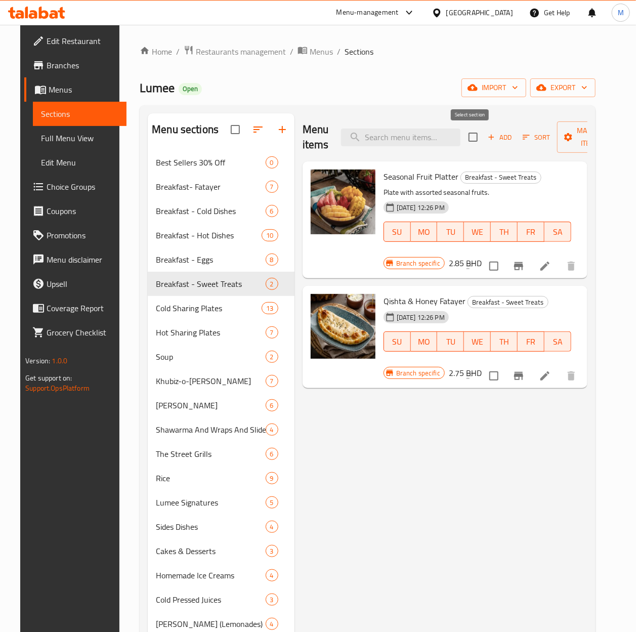
click at [475, 140] on input "checkbox" at bounding box center [473, 137] width 21 height 21
checkbox input "true"
click at [578, 142] on span "Manage items" at bounding box center [591, 137] width 52 height 25
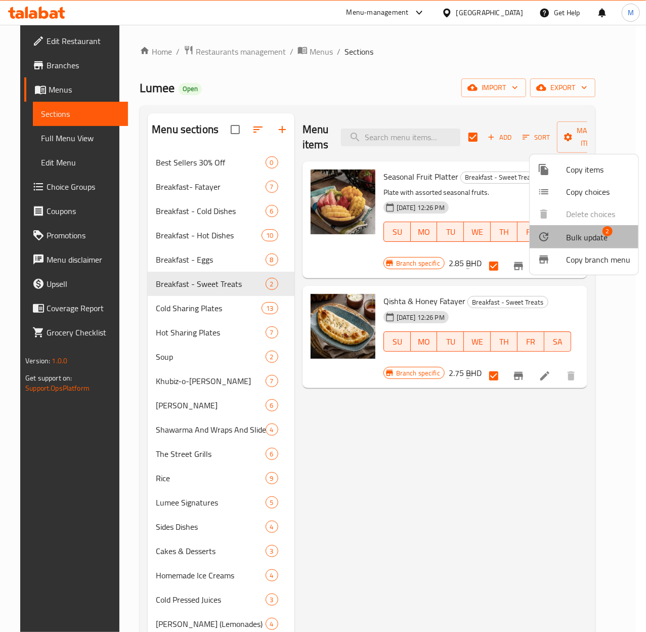
click at [582, 241] on span "Bulk update" at bounding box center [587, 237] width 42 height 12
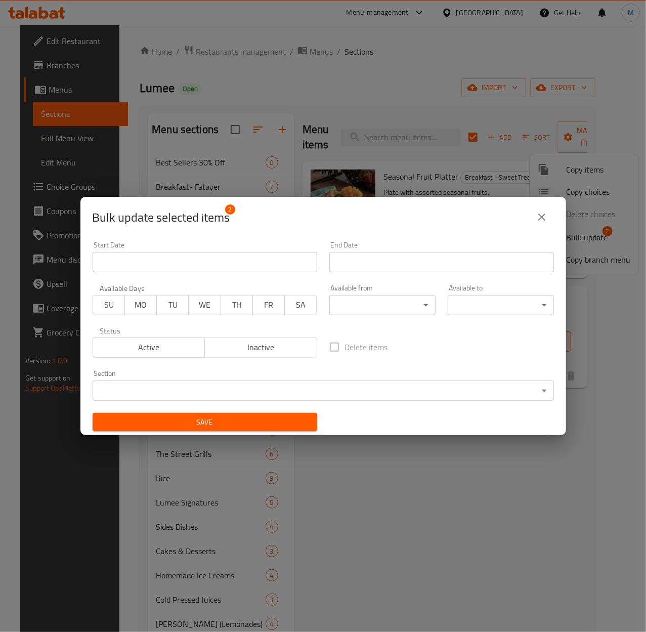
click at [387, 300] on body "​ Menu-management Bahrain Get Help M Edit Restaurant Branches Menus Sections Fu…" at bounding box center [323, 328] width 646 height 607
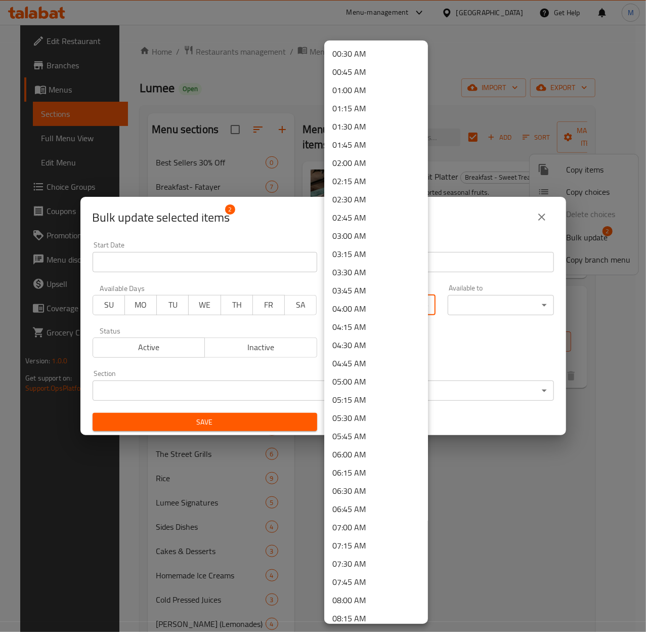
scroll to position [67, 0]
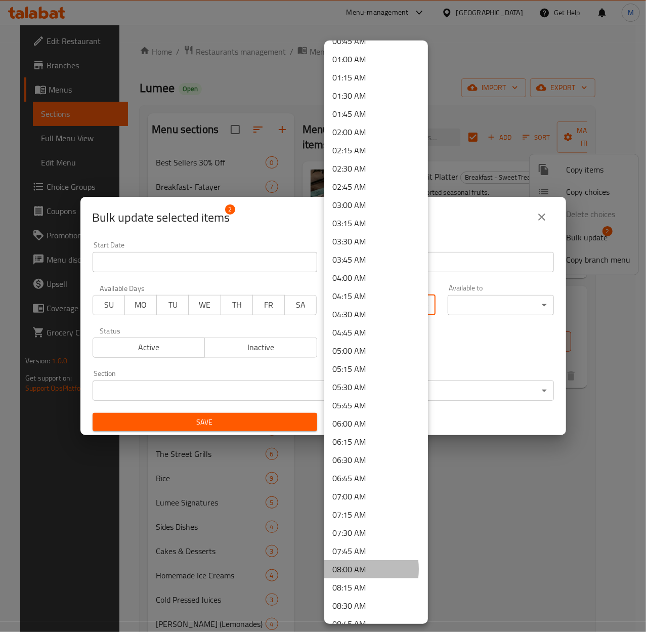
click at [353, 569] on li "08:00 AM" at bounding box center [376, 569] width 104 height 18
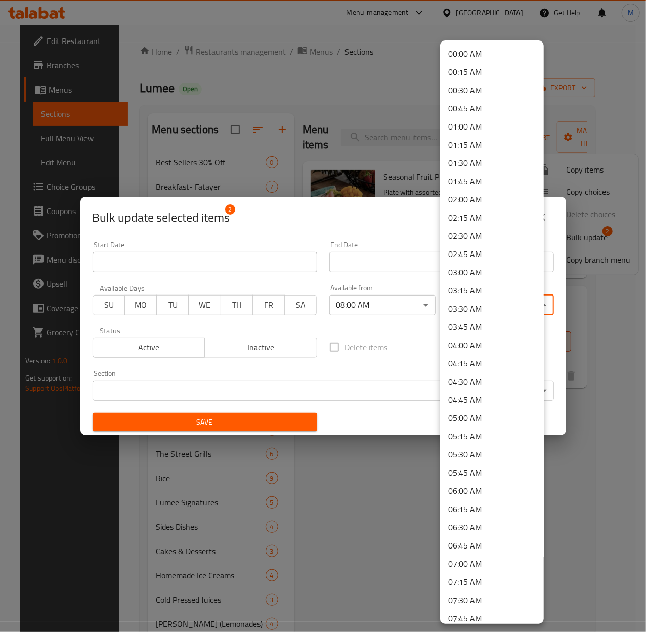
click at [512, 300] on body "​ Menu-management Bahrain Get Help M Edit Restaurant Branches Menus Sections Fu…" at bounding box center [323, 328] width 646 height 607
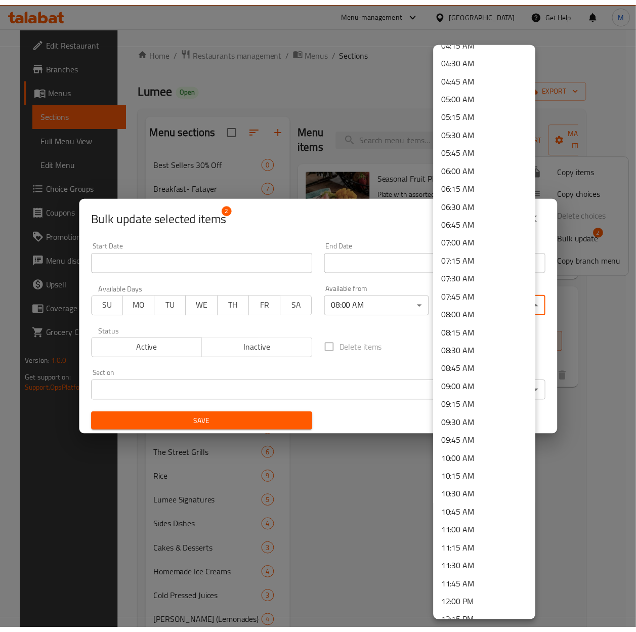
scroll to position [405, 0]
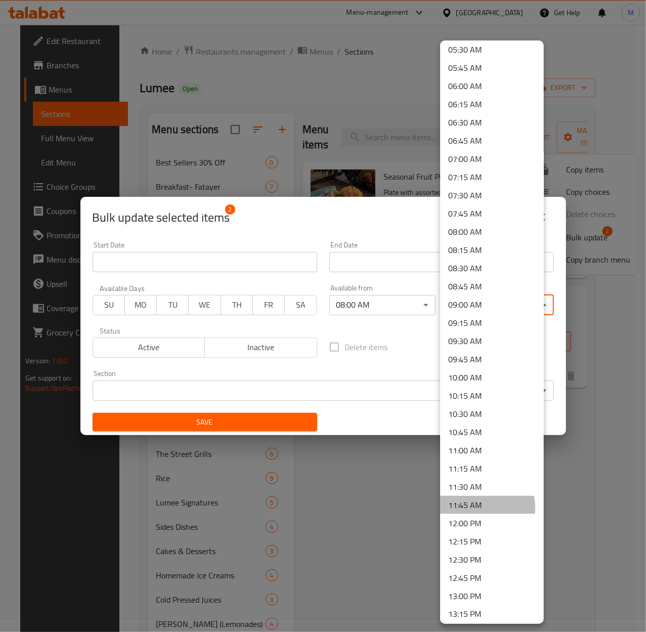
click at [470, 508] on li "11:45 AM" at bounding box center [492, 505] width 104 height 18
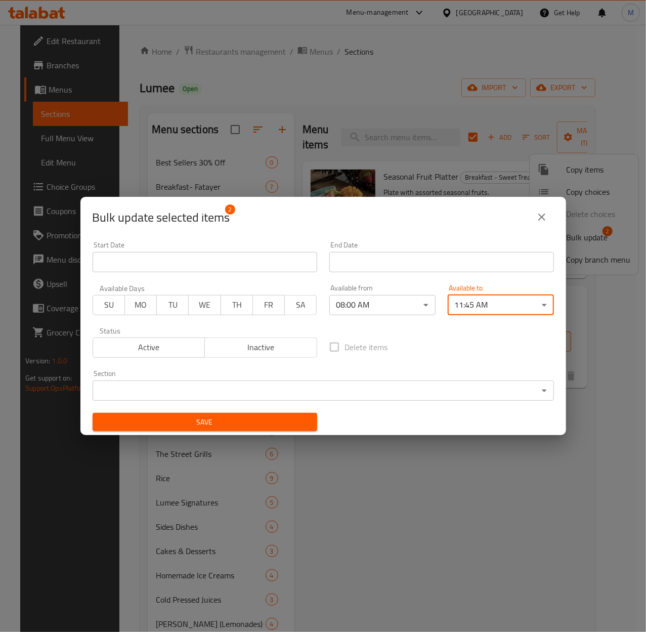
click at [198, 420] on span "Save" at bounding box center [205, 422] width 209 height 13
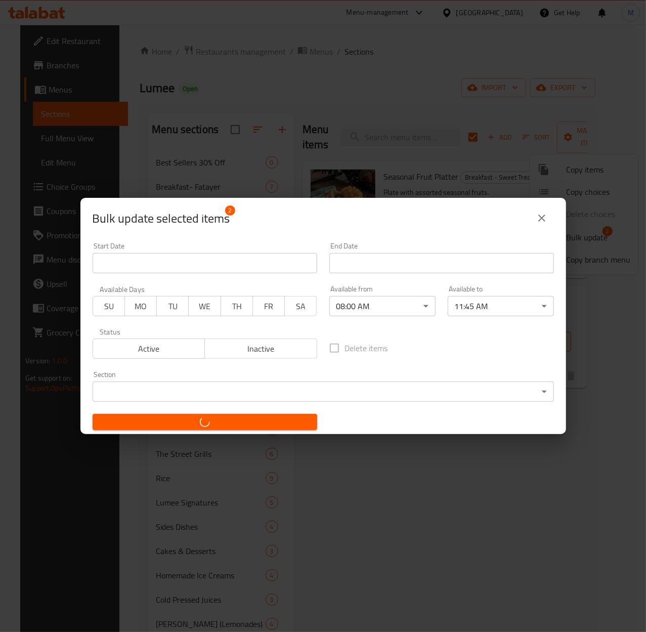
checkbox input "false"
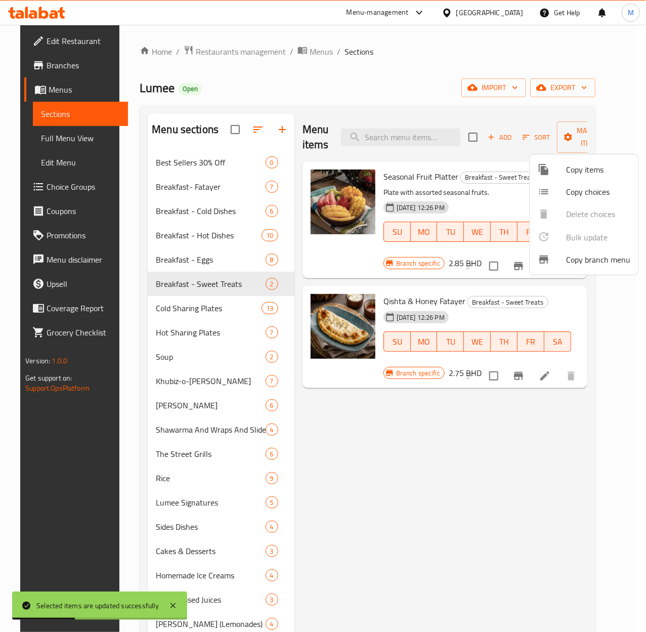
click at [419, 493] on div at bounding box center [323, 316] width 646 height 632
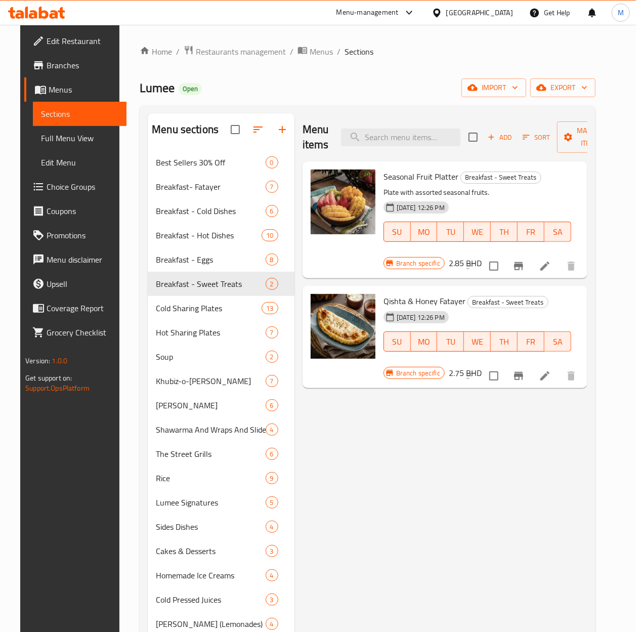
click at [397, 524] on div "Menu items Add Sort Manage items Seasonal Fruit Platter Breakfast - Sweet Treat…" at bounding box center [441, 429] width 293 height 632
click at [482, 529] on div "Menu items Add Sort Manage items Seasonal Fruit Platter Breakfast - Sweet Treat…" at bounding box center [441, 429] width 293 height 632
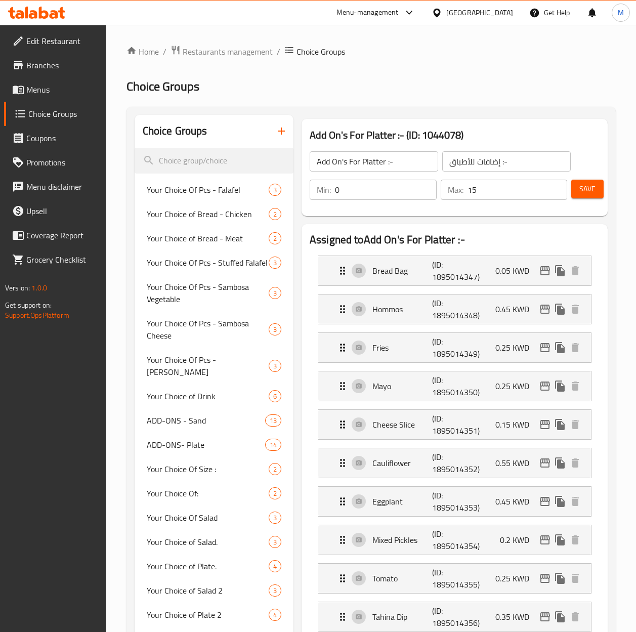
scroll to position [104, 0]
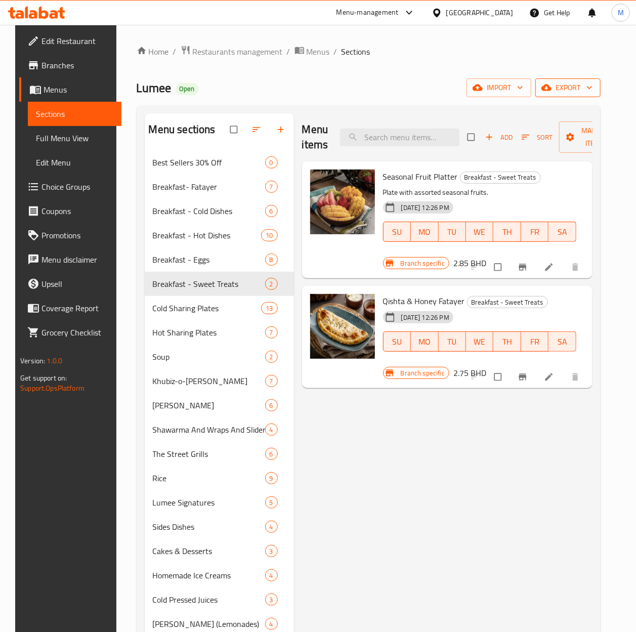
click at [582, 87] on span "export" at bounding box center [568, 87] width 49 height 13
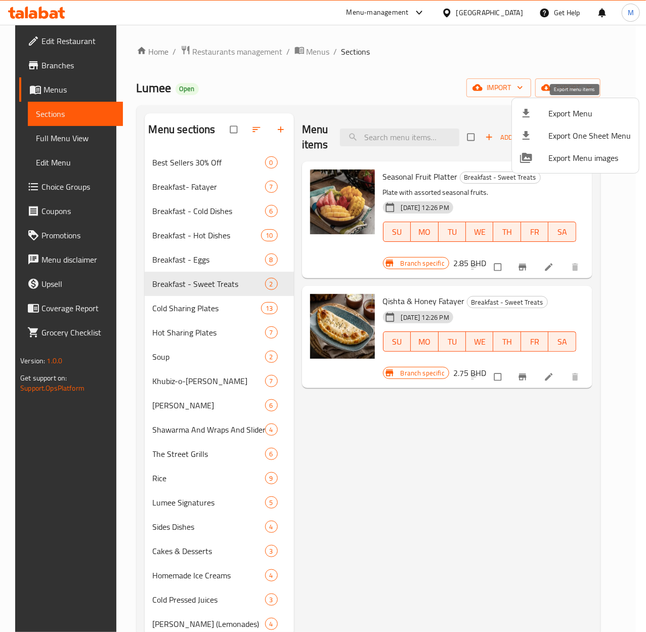
click at [567, 112] on span "Export Menu" at bounding box center [590, 113] width 83 height 12
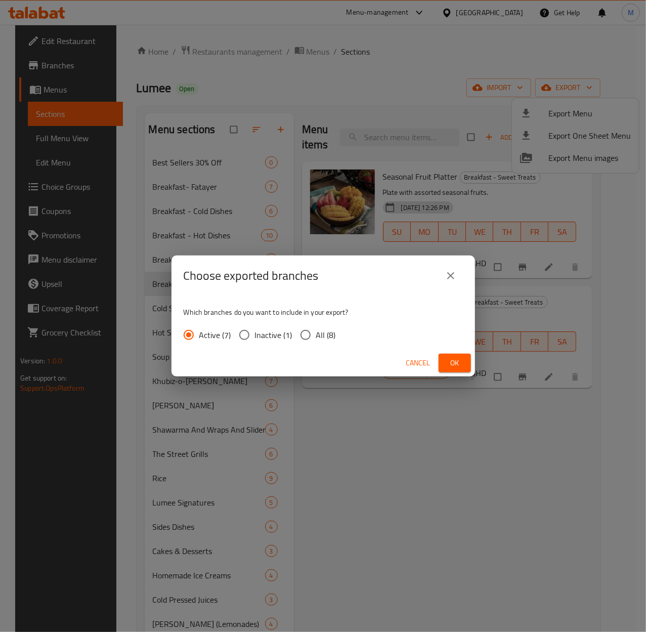
click at [304, 335] on input "All (8)" at bounding box center [305, 334] width 21 height 21
radio input "true"
click at [454, 361] on span "Ok" at bounding box center [455, 363] width 16 height 13
